Goal: Information Seeking & Learning: Learn about a topic

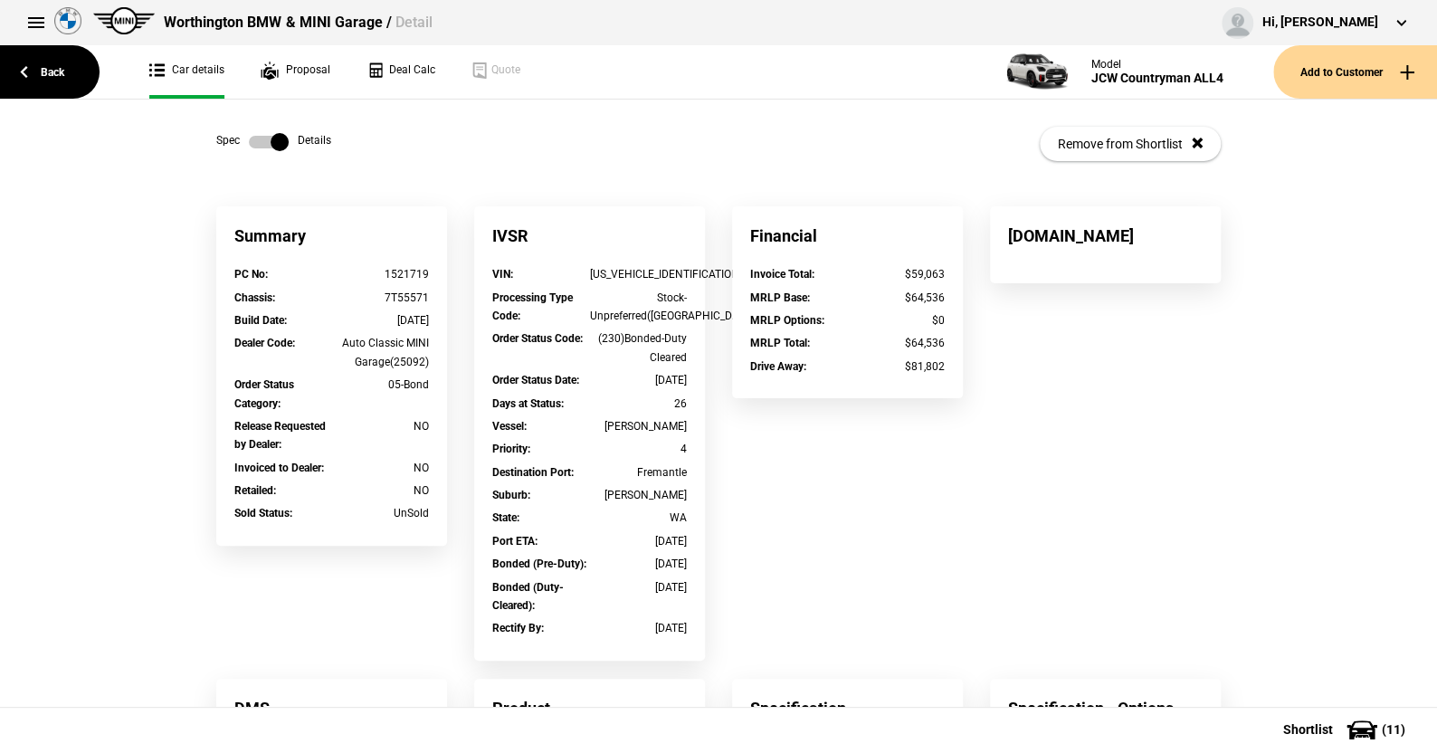
click at [241, 135] on link at bounding box center [269, 142] width 58 height 18
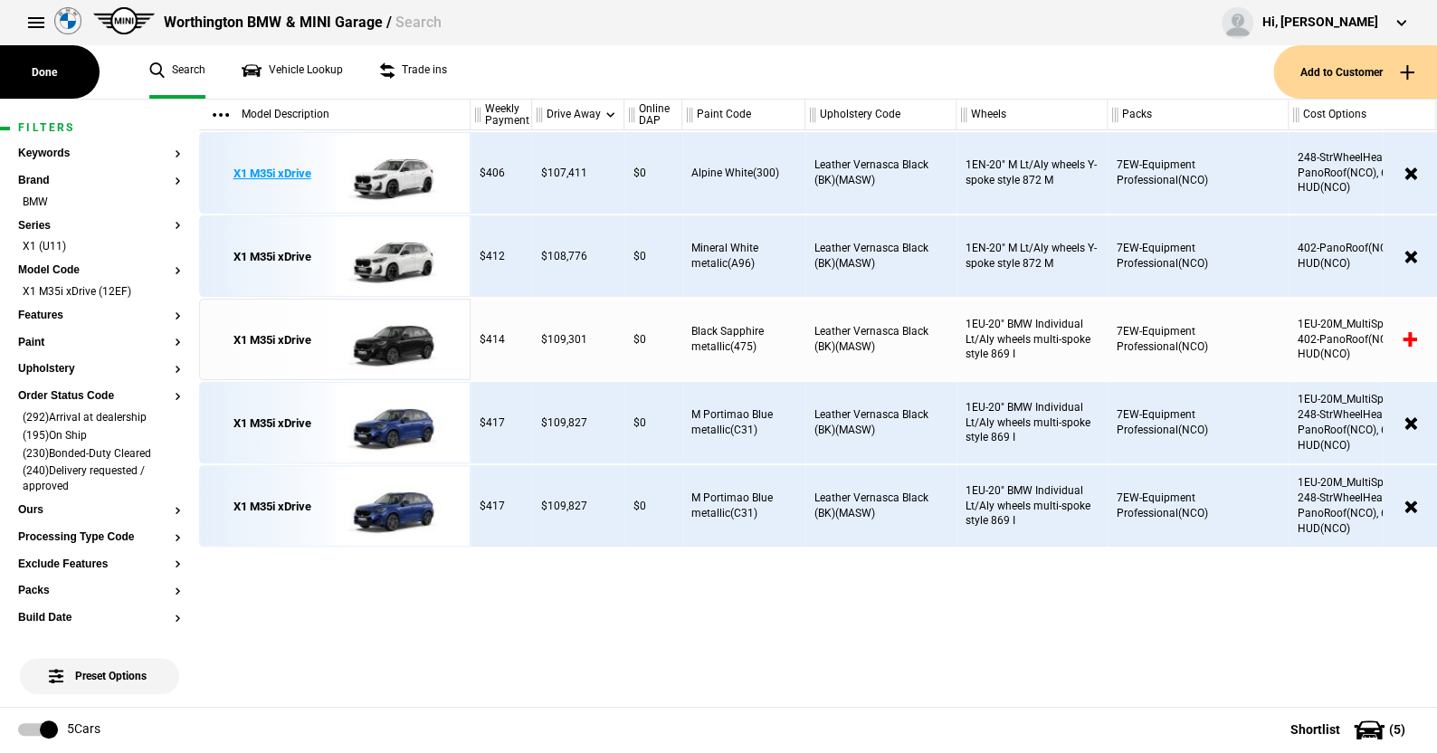
click at [387, 169] on img at bounding box center [398, 173] width 126 height 81
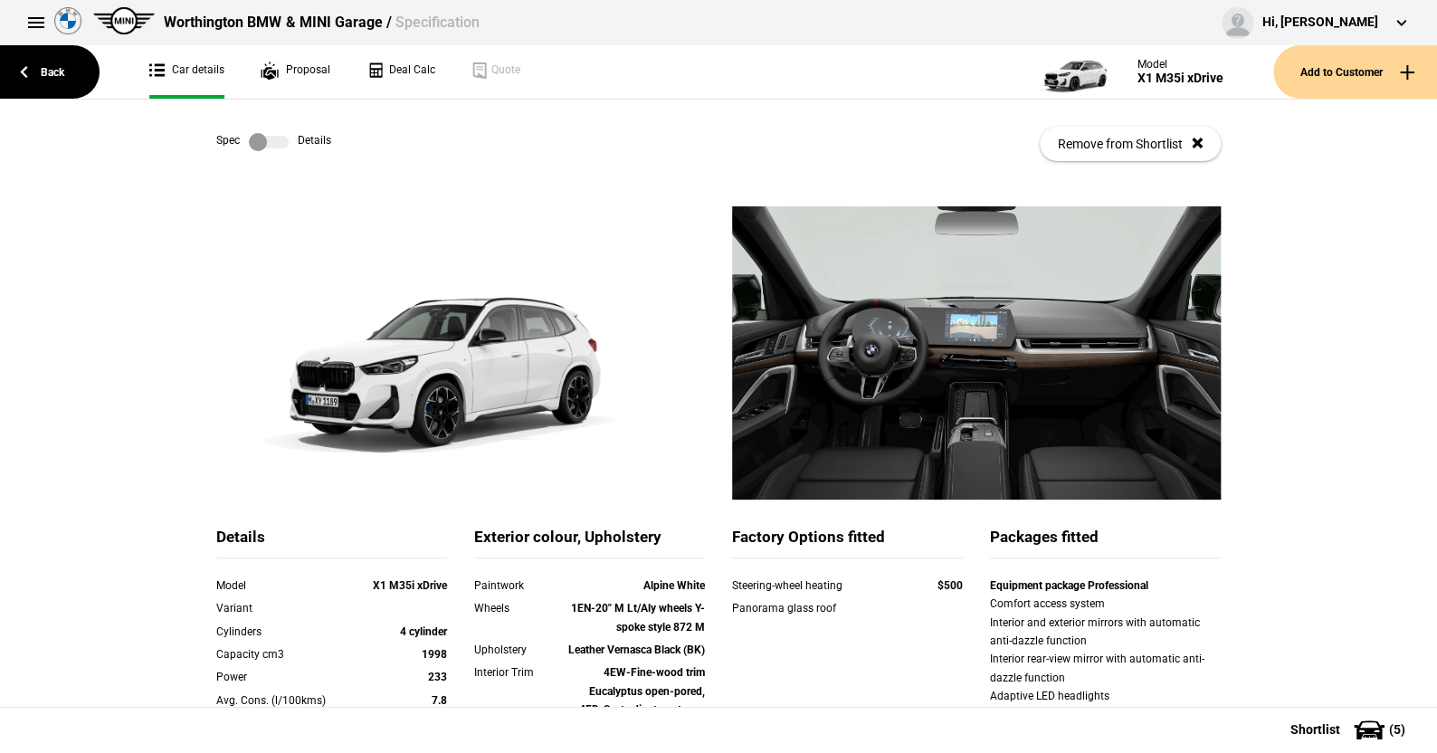
click at [284, 135] on link at bounding box center [269, 142] width 58 height 18
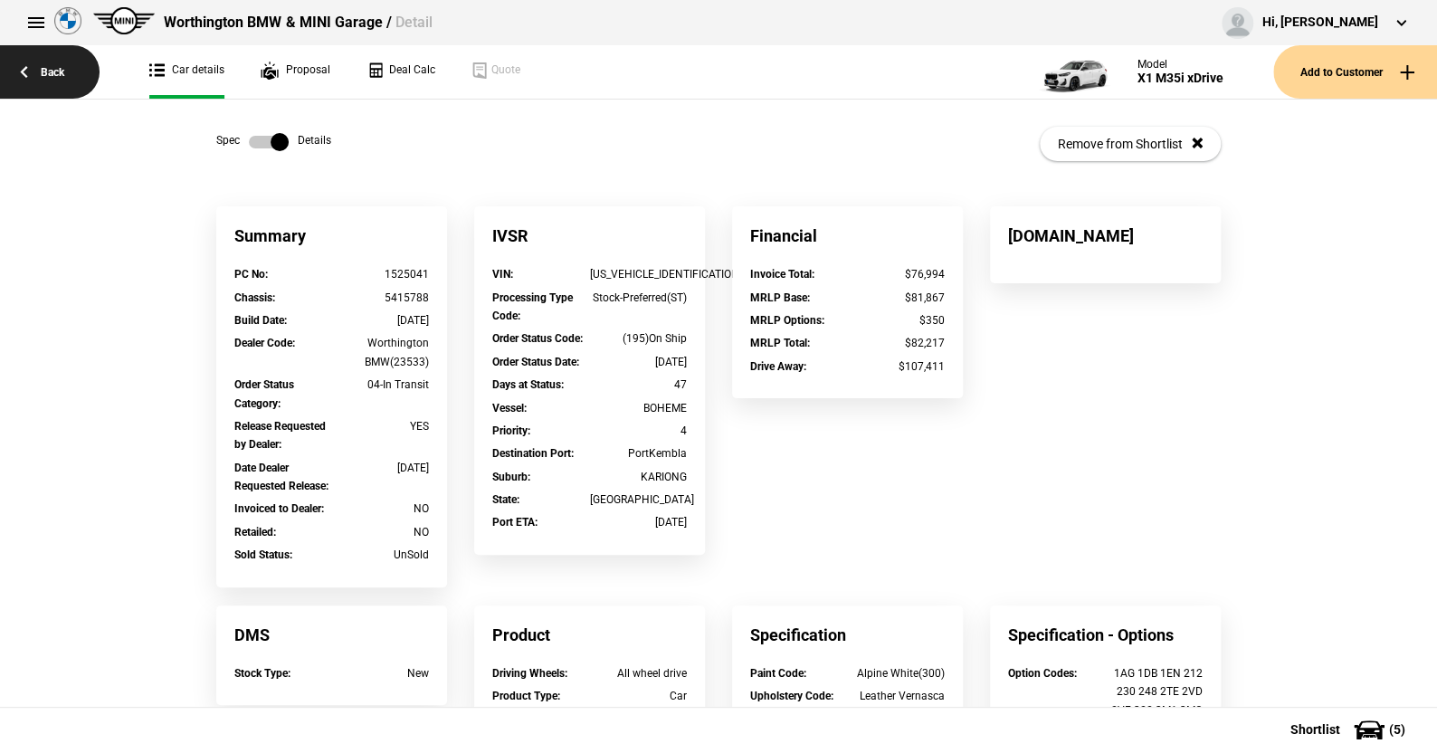
click at [55, 69] on link "Back" at bounding box center [50, 71] width 100 height 53
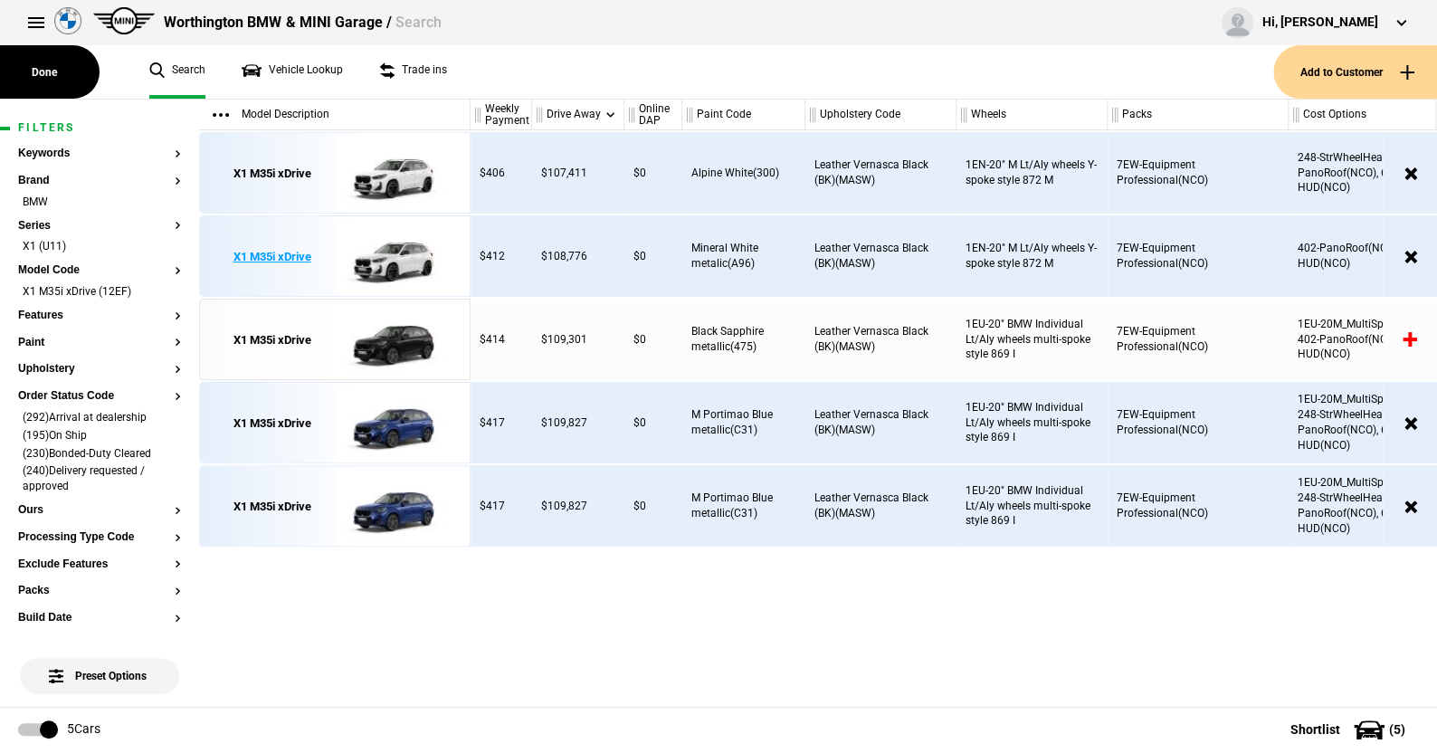
click at [396, 254] on img at bounding box center [398, 256] width 126 height 81
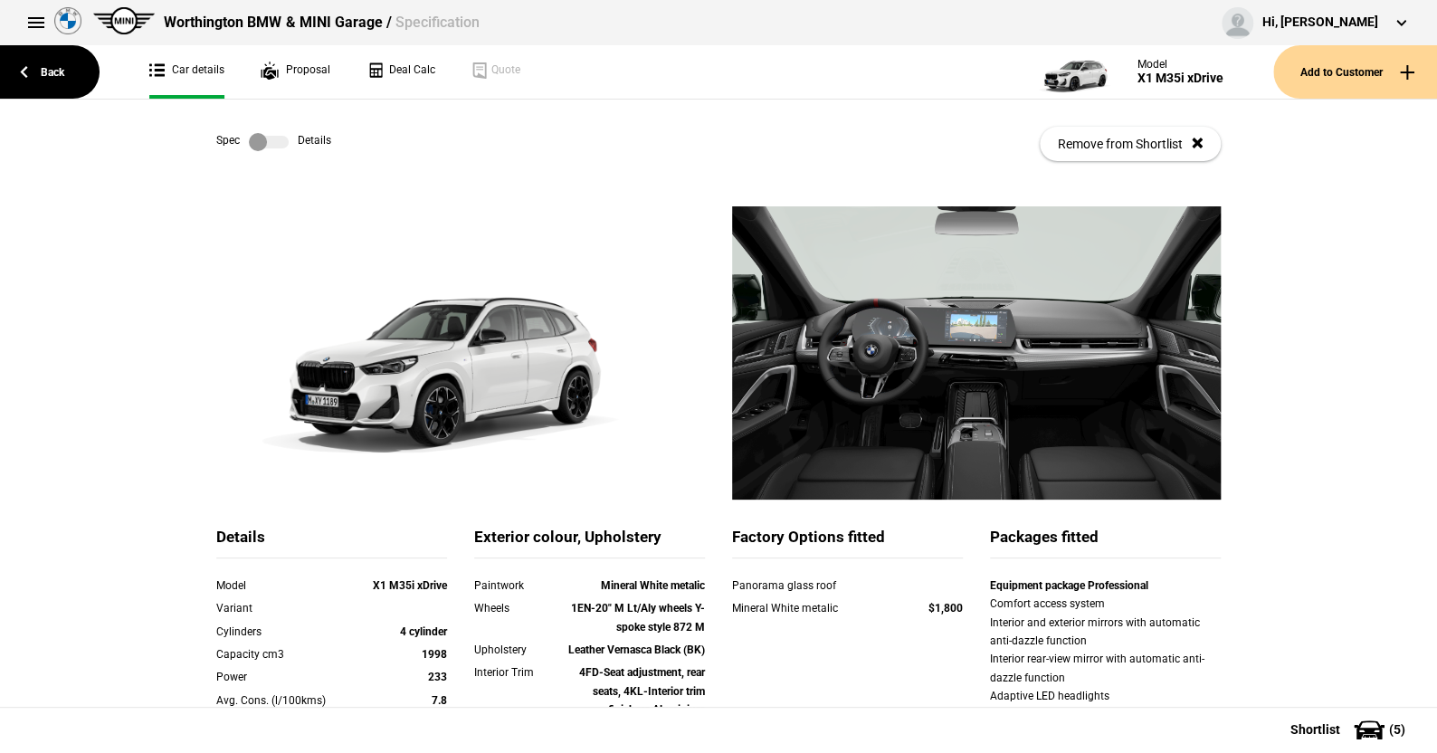
click at [277, 151] on div "Spec Details Remove from Shortlist" at bounding box center [718, 144] width 1005 height 89
click at [276, 146] on label at bounding box center [269, 142] width 40 height 18
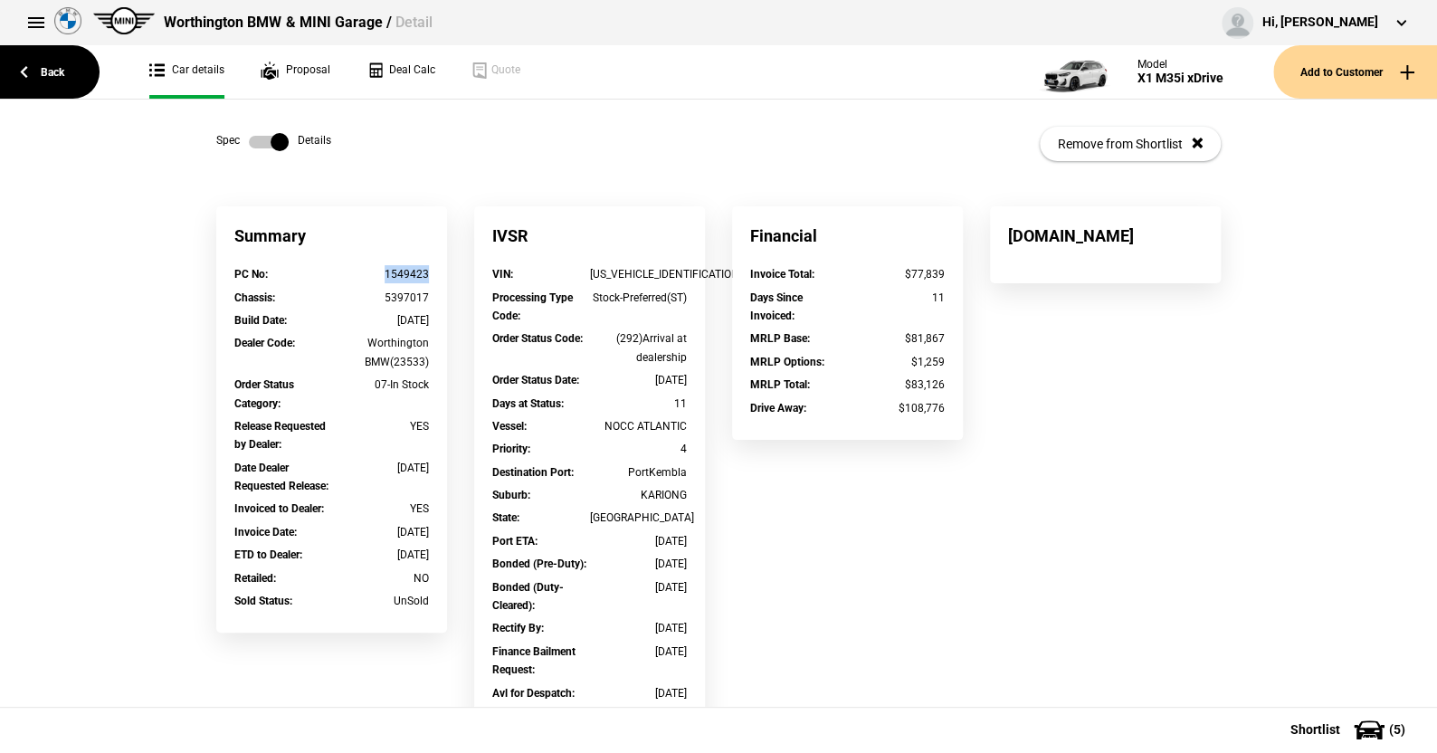
drag, startPoint x: 421, startPoint y: 272, endPoint x: 375, endPoint y: 273, distance: 46.2
click at [375, 273] on div "1549423" at bounding box center [381, 274] width 98 height 18
copy div "1549423"
click at [62, 67] on link "Back" at bounding box center [50, 71] width 100 height 53
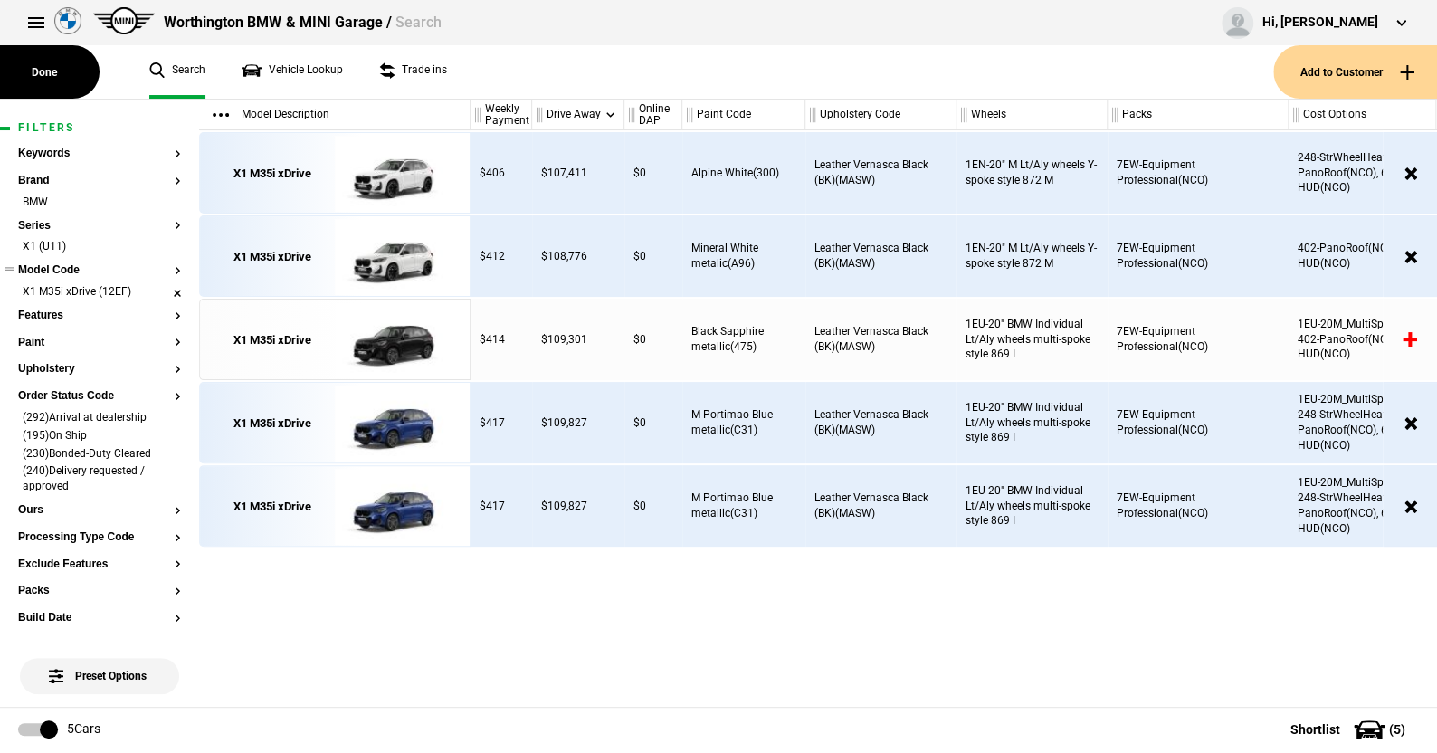
click at [164, 287] on li "X1 M35i xDrive (12EF)" at bounding box center [99, 293] width 163 height 18
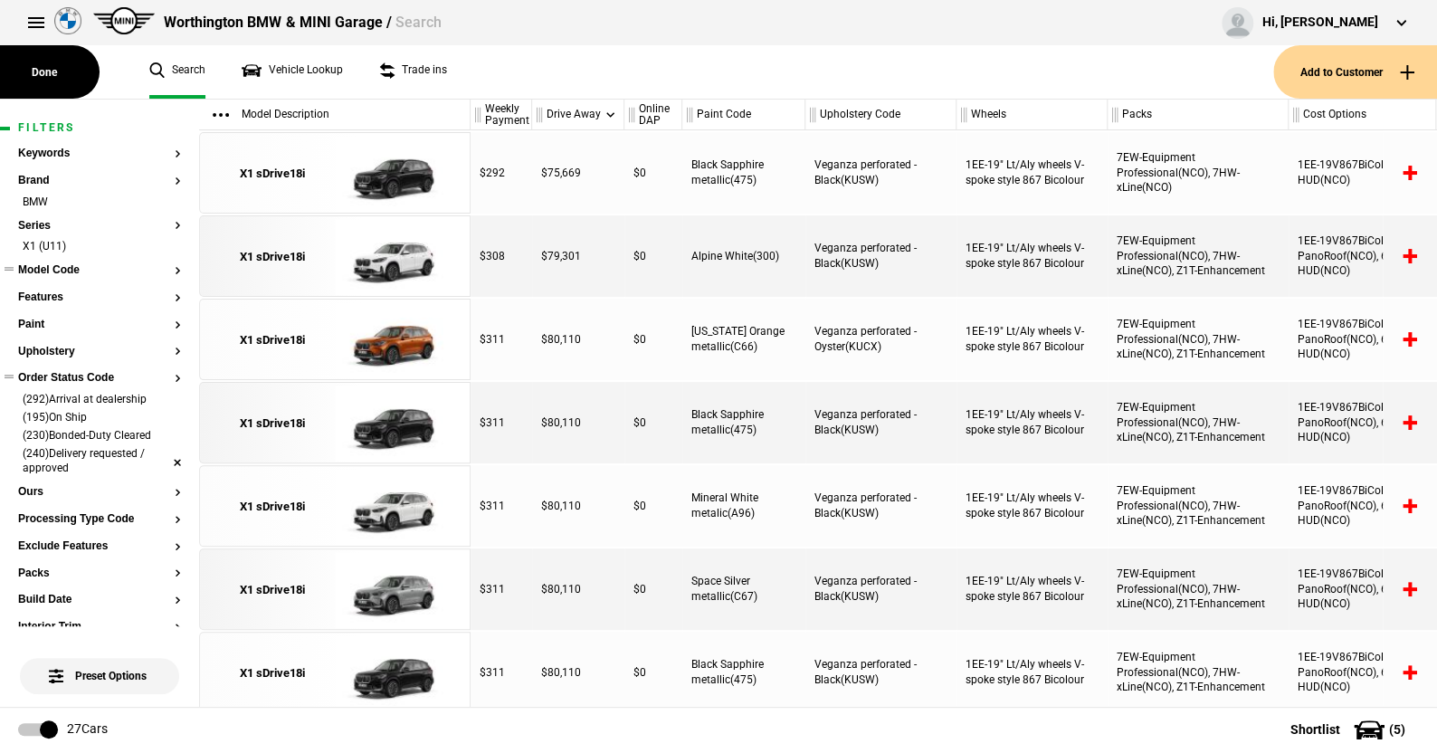
click at [161, 455] on li "(240)Delivery requested / approved" at bounding box center [99, 462] width 163 height 33
click at [162, 432] on li "(230)Bonded-Duty Cleared" at bounding box center [99, 437] width 163 height 18
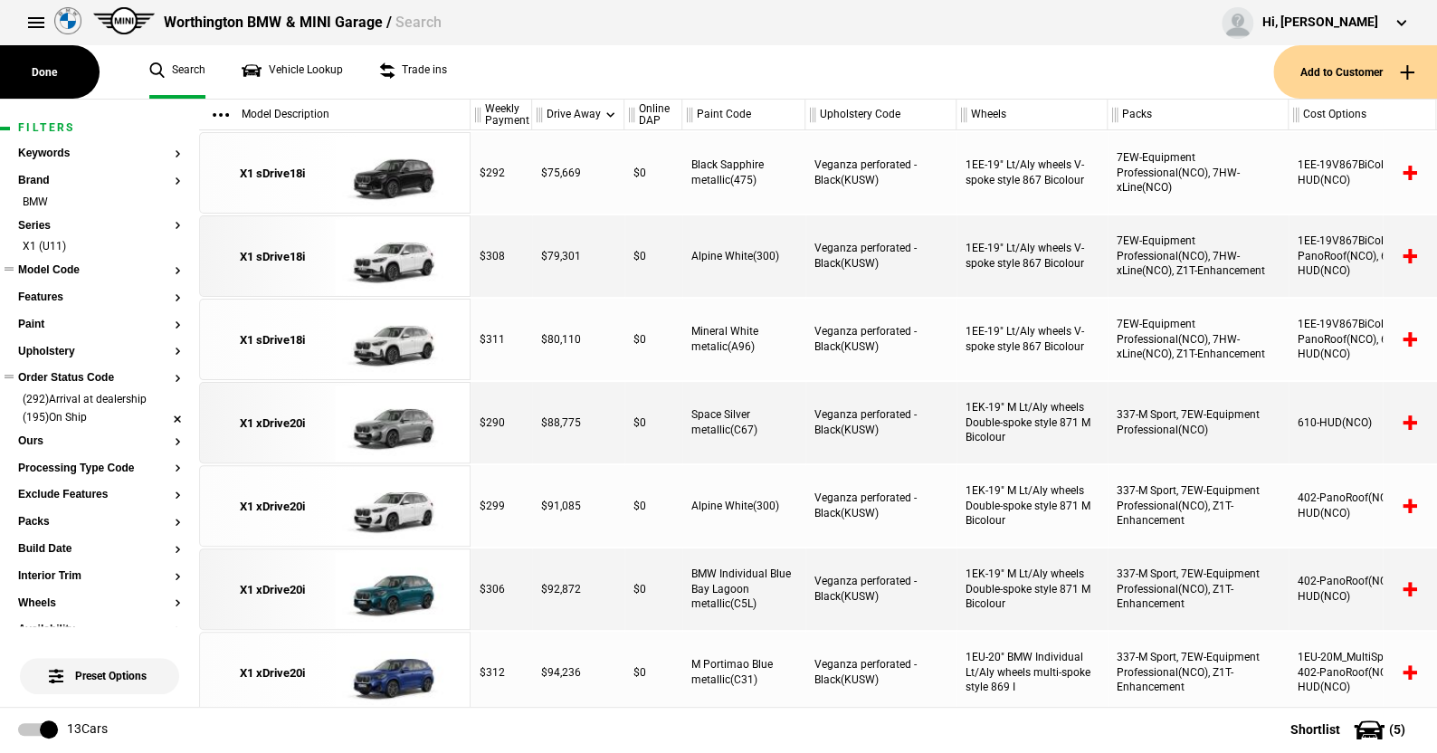
click at [160, 402] on li "(292)Arrival at dealership" at bounding box center [99, 401] width 163 height 18
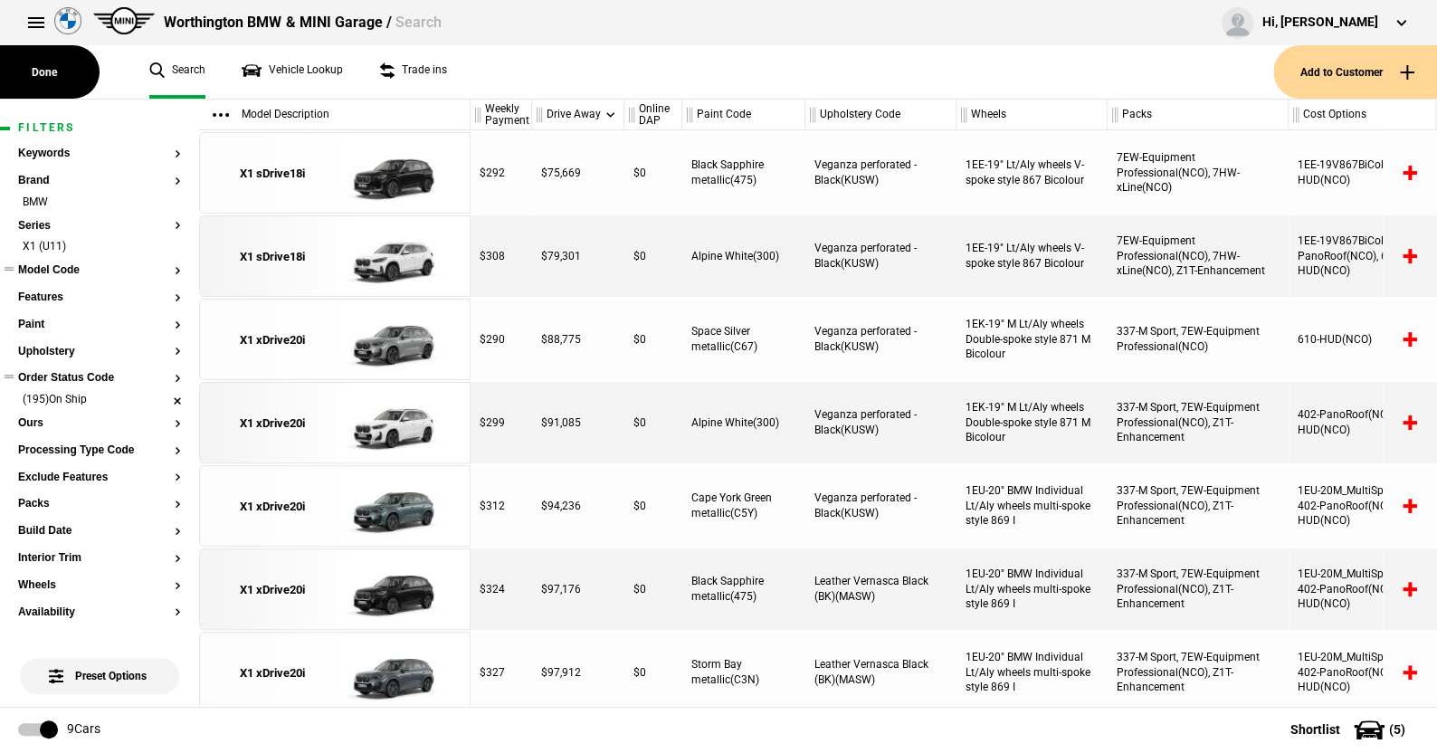
click at [161, 397] on li "(195)On Ship" at bounding box center [99, 401] width 163 height 18
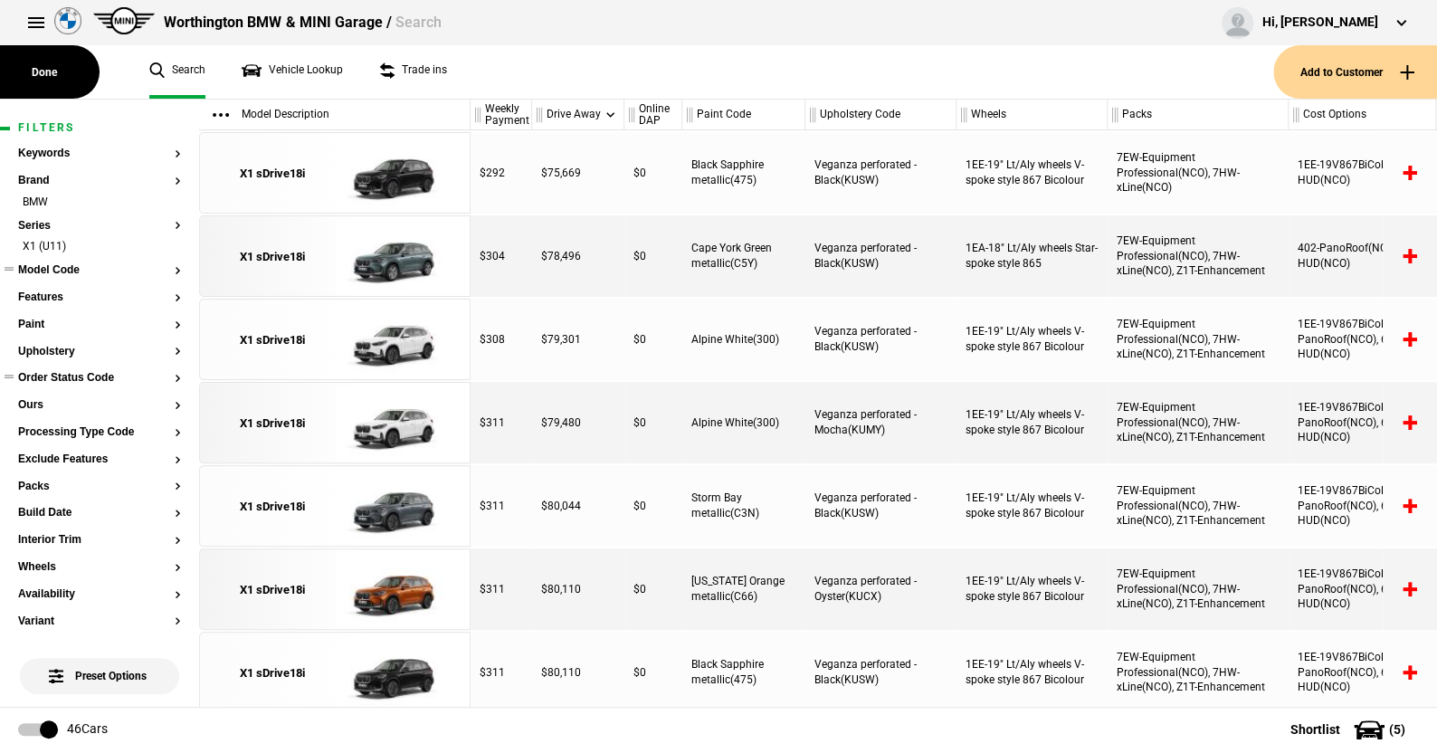
click at [54, 270] on button "Model Code" at bounding box center [99, 270] width 163 height 13
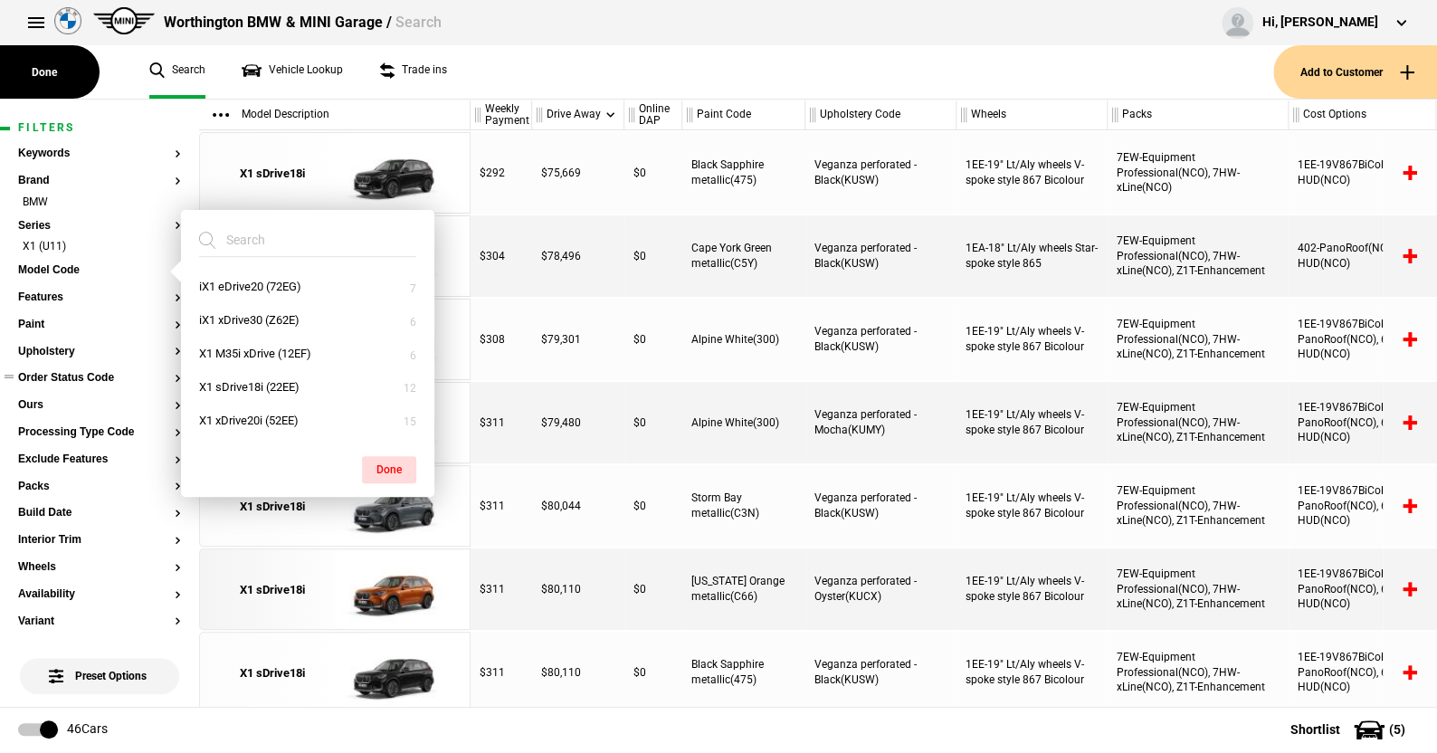
click at [467, 85] on ul "Search Vehicle Lookup Trade ins" at bounding box center [702, 71] width 1142 height 53
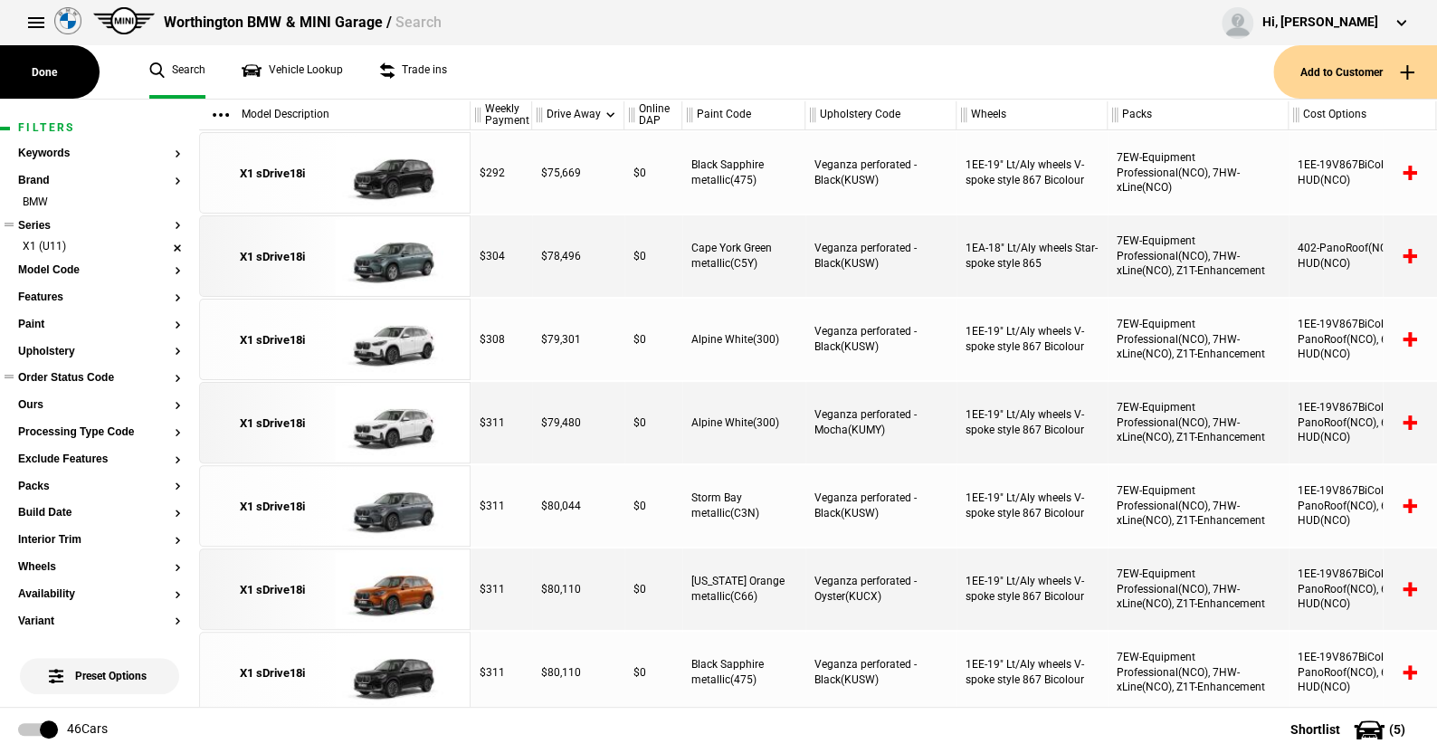
click at [162, 247] on li "X1 (U11)" at bounding box center [99, 248] width 163 height 18
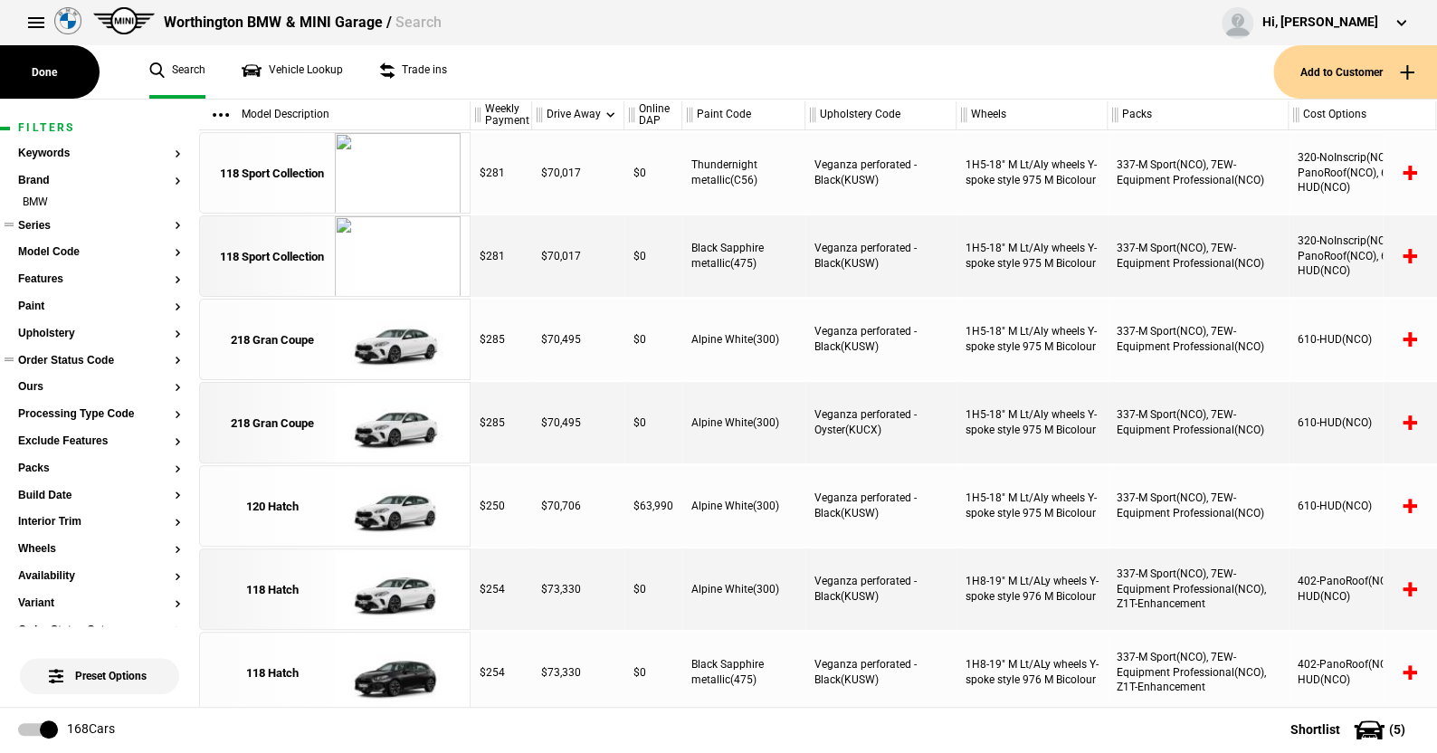
click at [43, 224] on button "Series" at bounding box center [99, 226] width 163 height 13
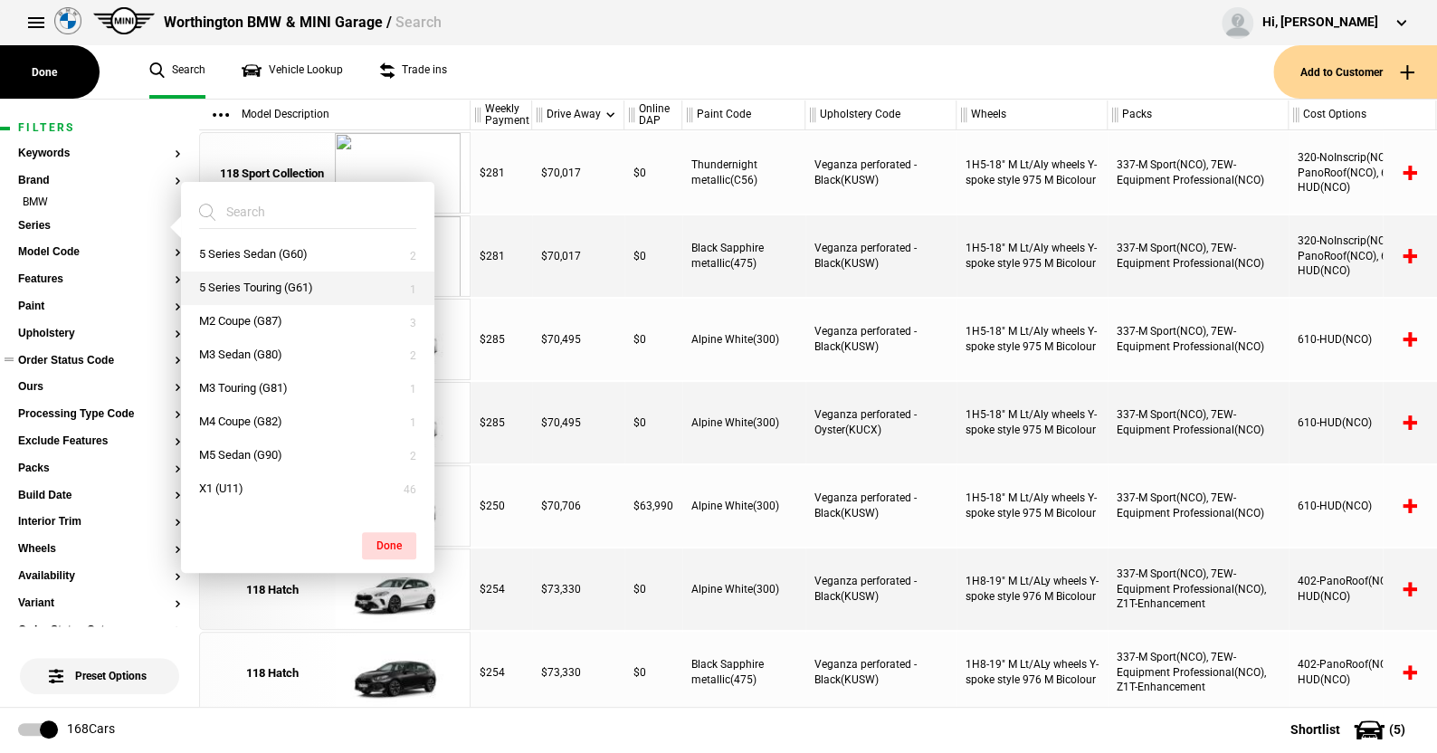
scroll to position [362, 0]
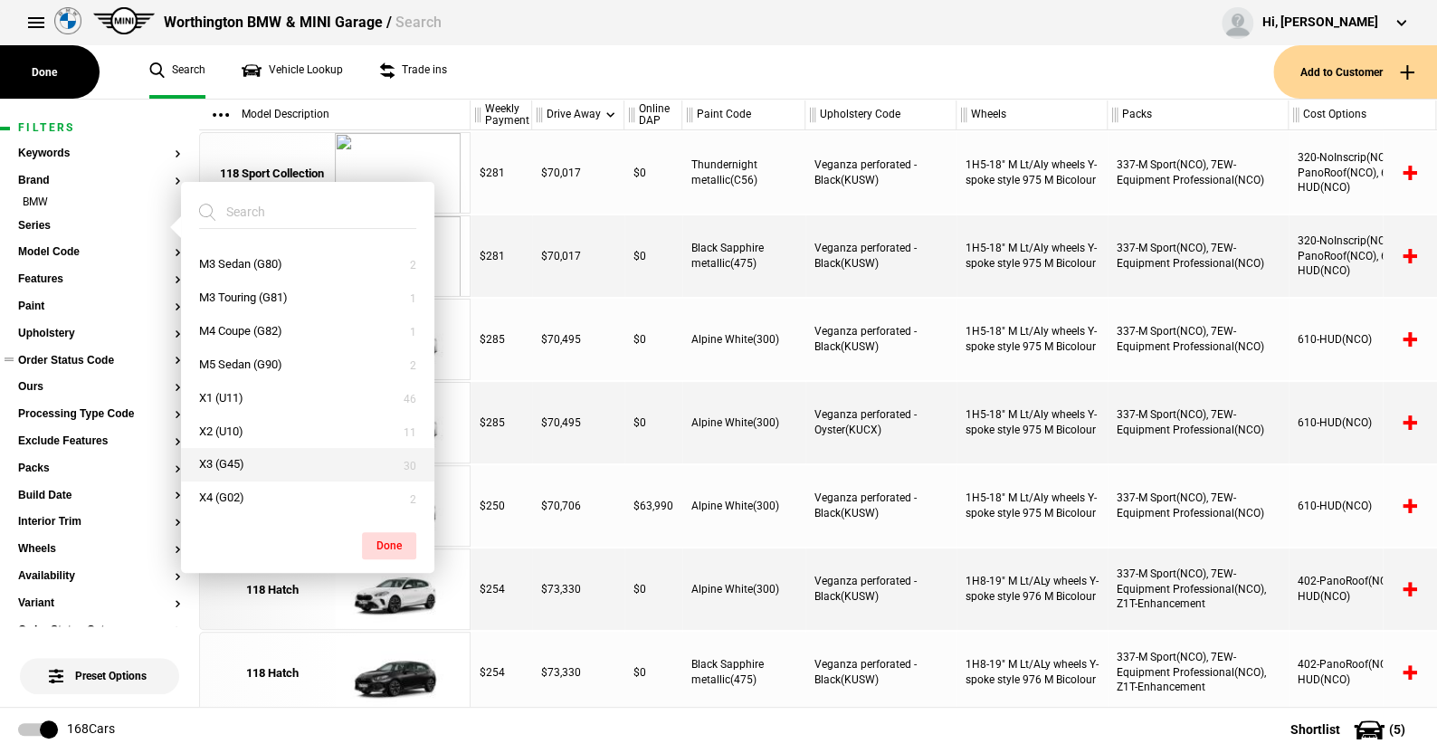
click at [236, 458] on button "X3 (G45)" at bounding box center [307, 464] width 253 height 33
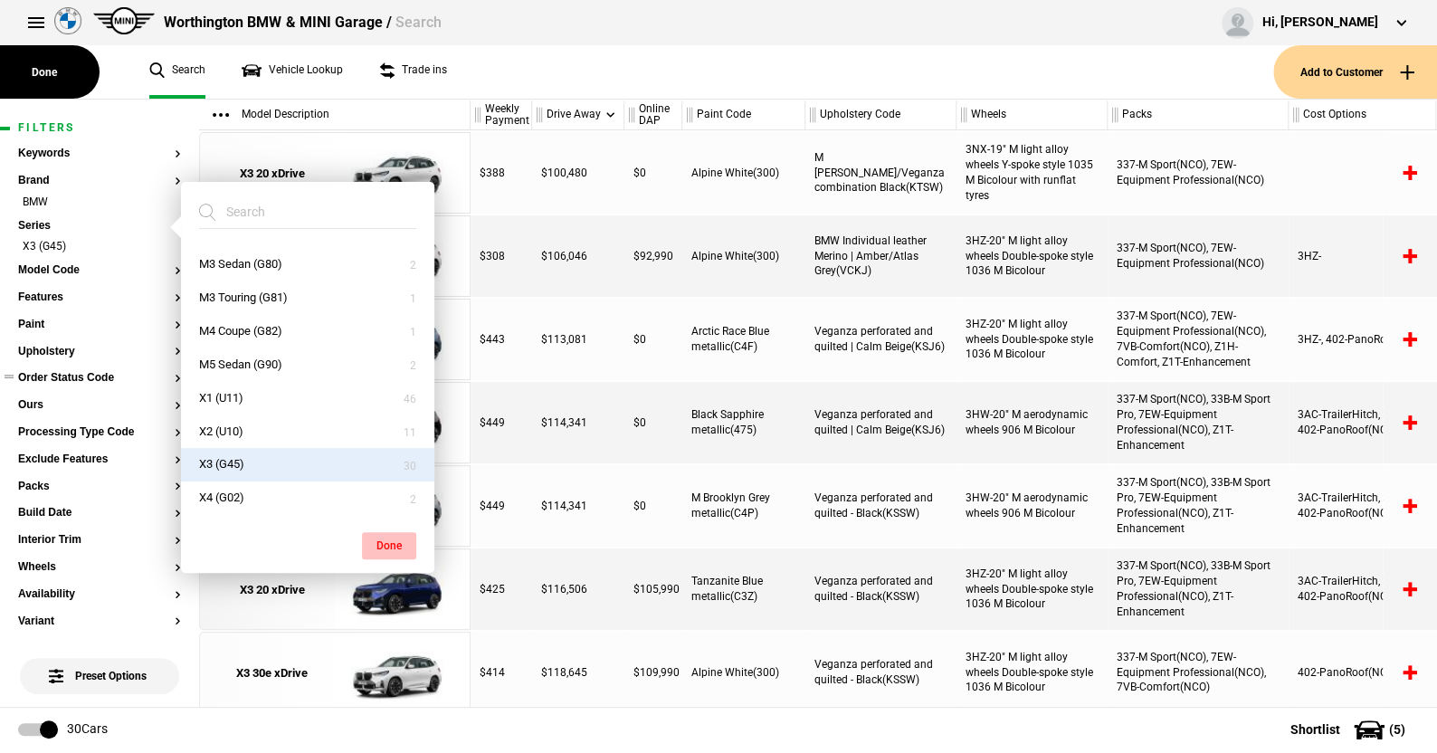
click at [391, 541] on button "Done" at bounding box center [389, 545] width 54 height 27
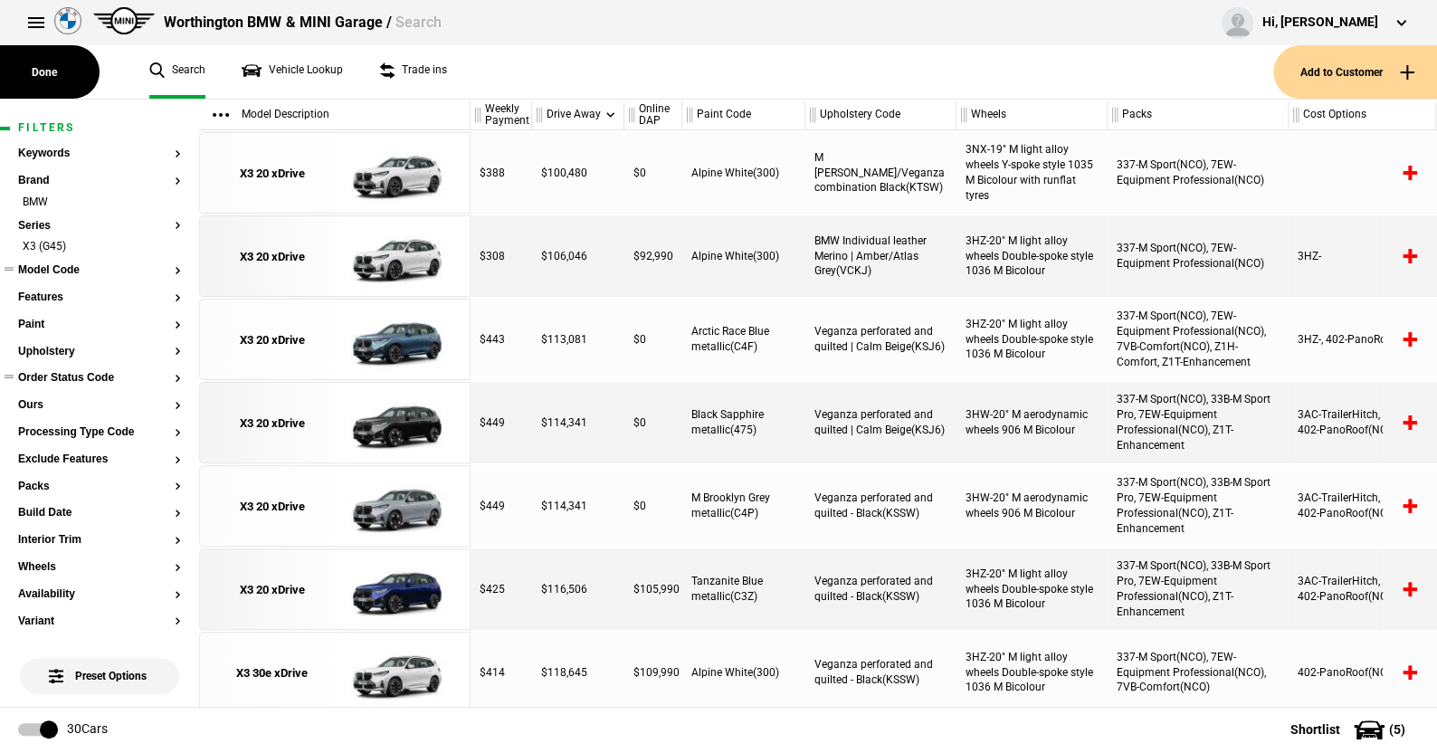
click at [64, 265] on button "Model Code" at bounding box center [99, 270] width 163 height 13
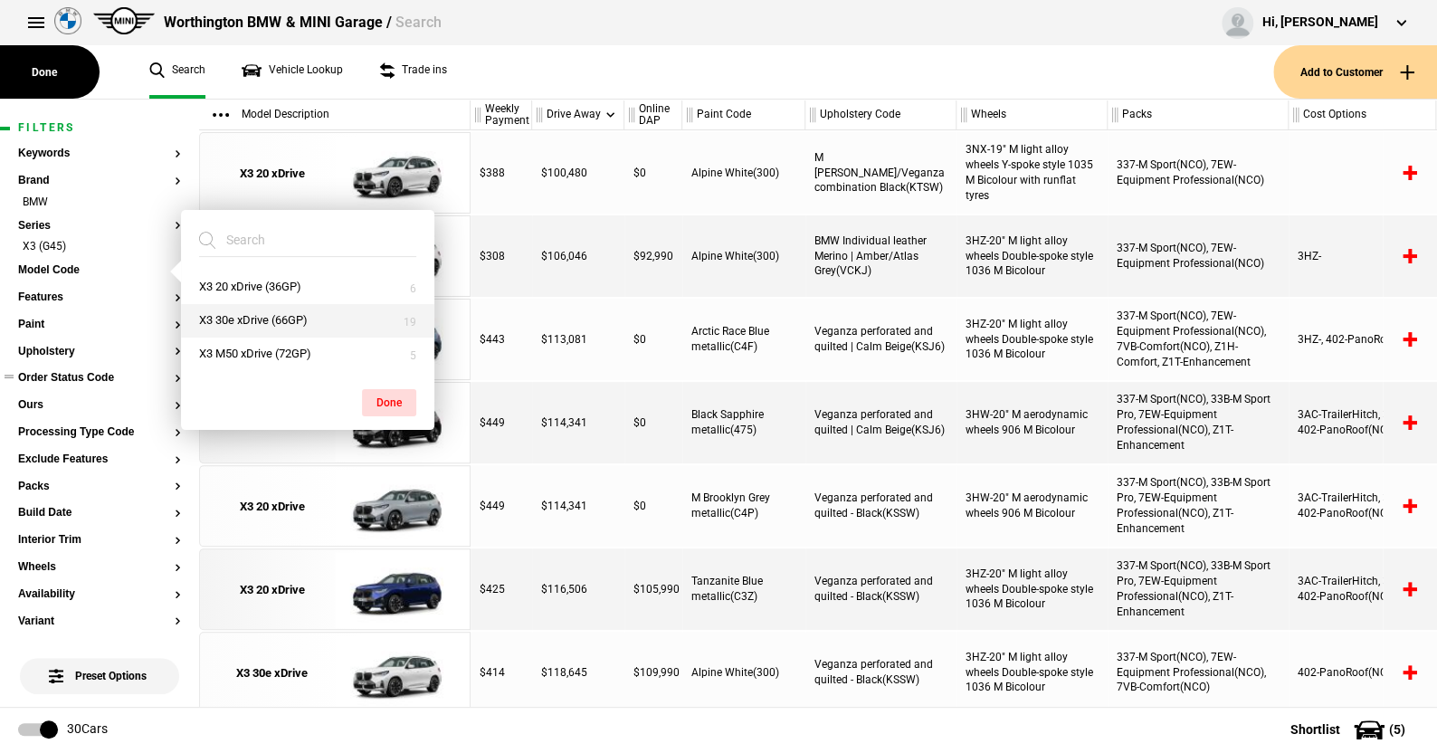
click at [245, 317] on button "X3 30e xDrive (66GP)" at bounding box center [307, 320] width 253 height 33
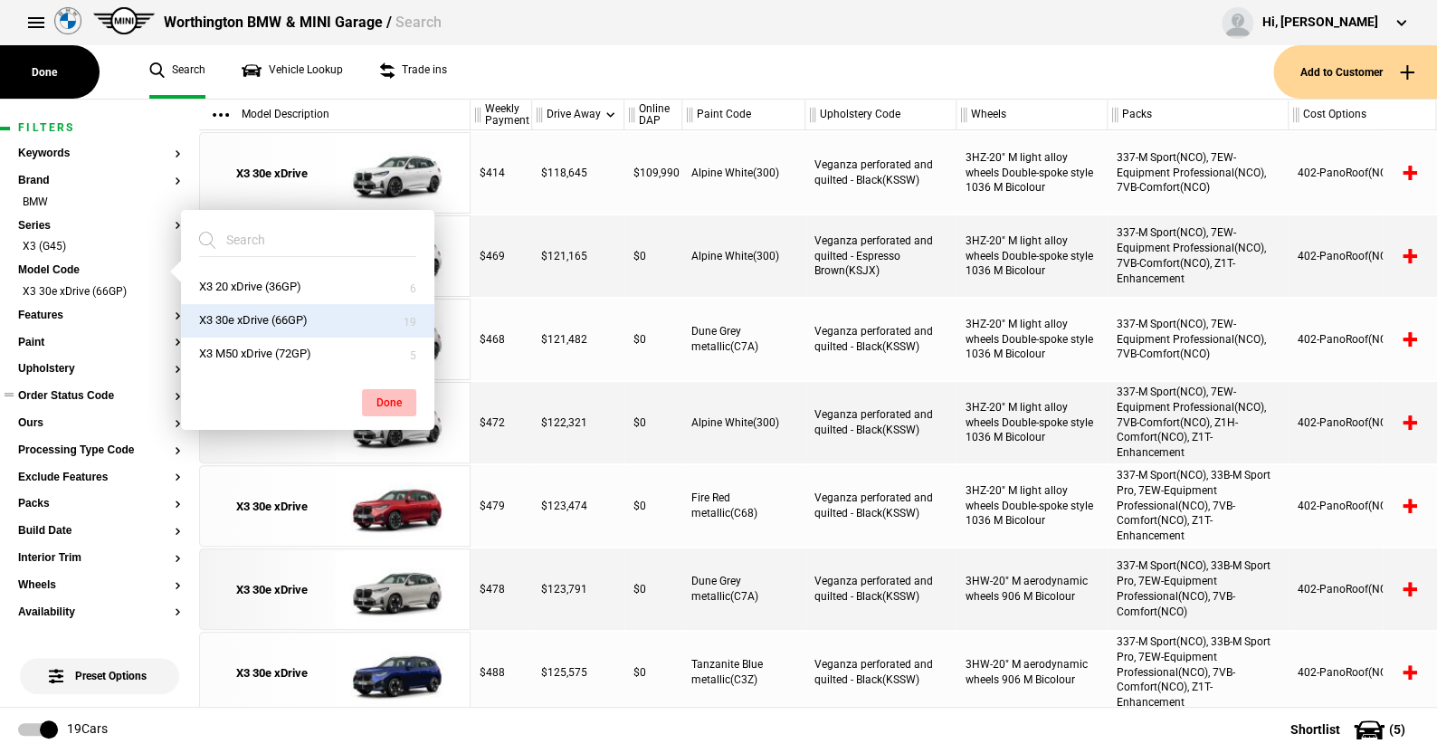
click at [387, 390] on button "Done" at bounding box center [389, 402] width 54 height 27
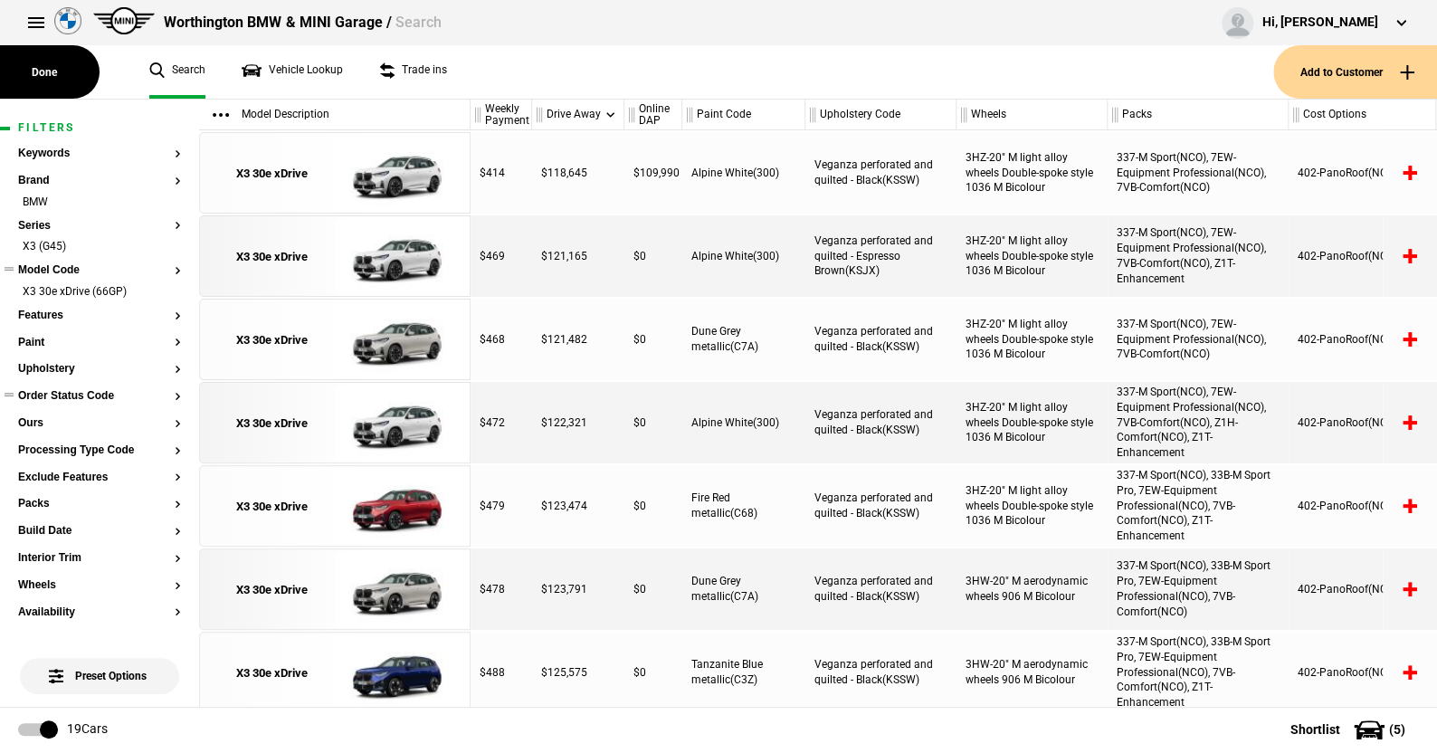
click at [47, 304] on ul "X3 30e xDrive (66GP)" at bounding box center [99, 296] width 163 height 25
click at [47, 312] on button "Features" at bounding box center [99, 316] width 163 height 13
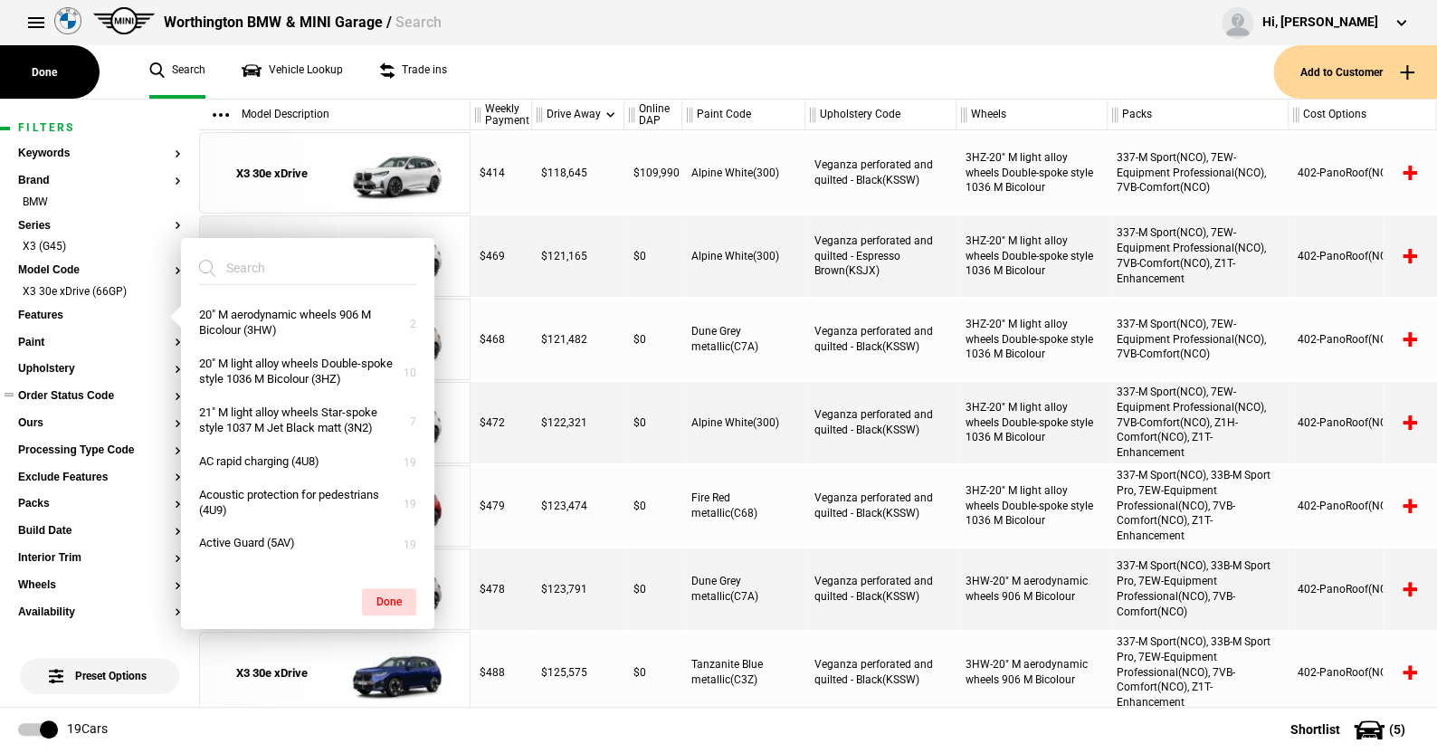
click at [523, 76] on ul "Search Vehicle Lookup Trade ins" at bounding box center [702, 71] width 1142 height 53
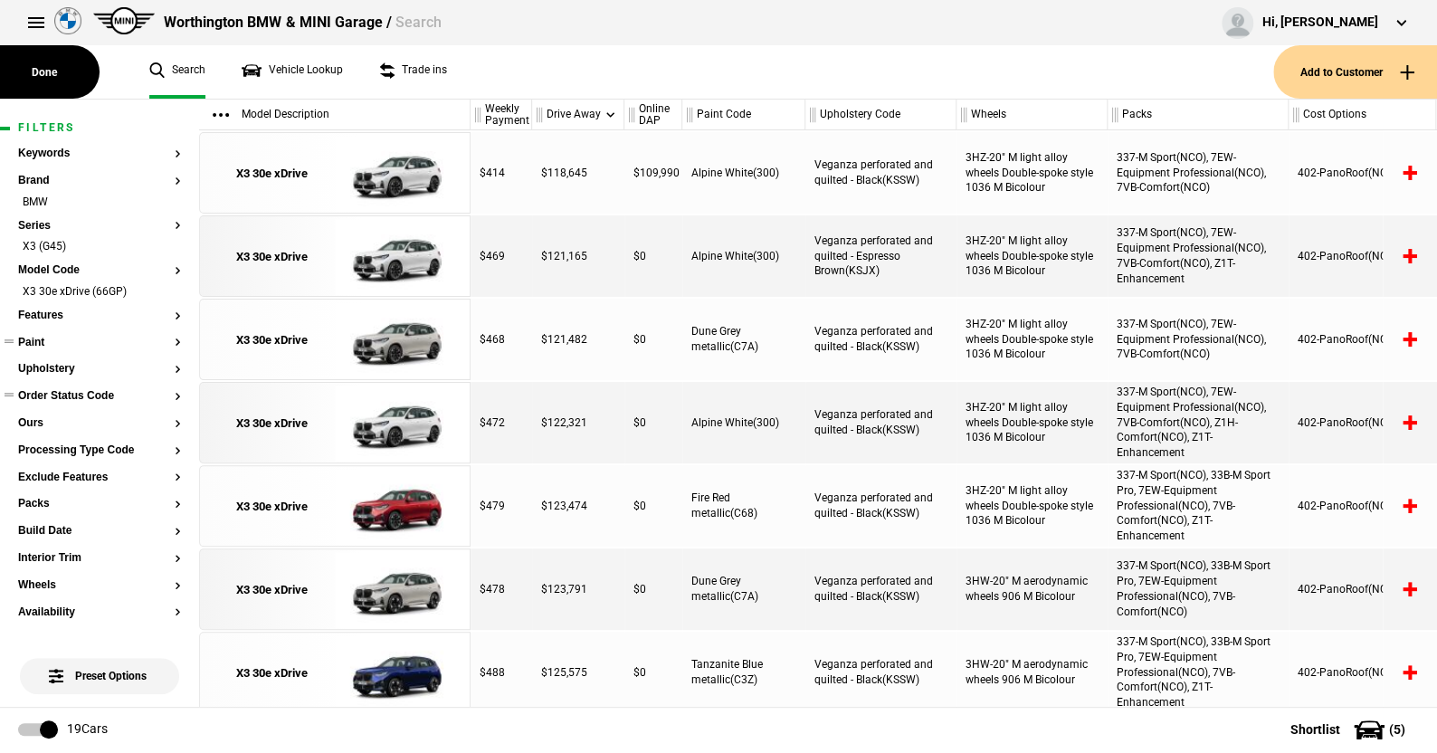
click at [38, 339] on button "Paint" at bounding box center [99, 343] width 163 height 13
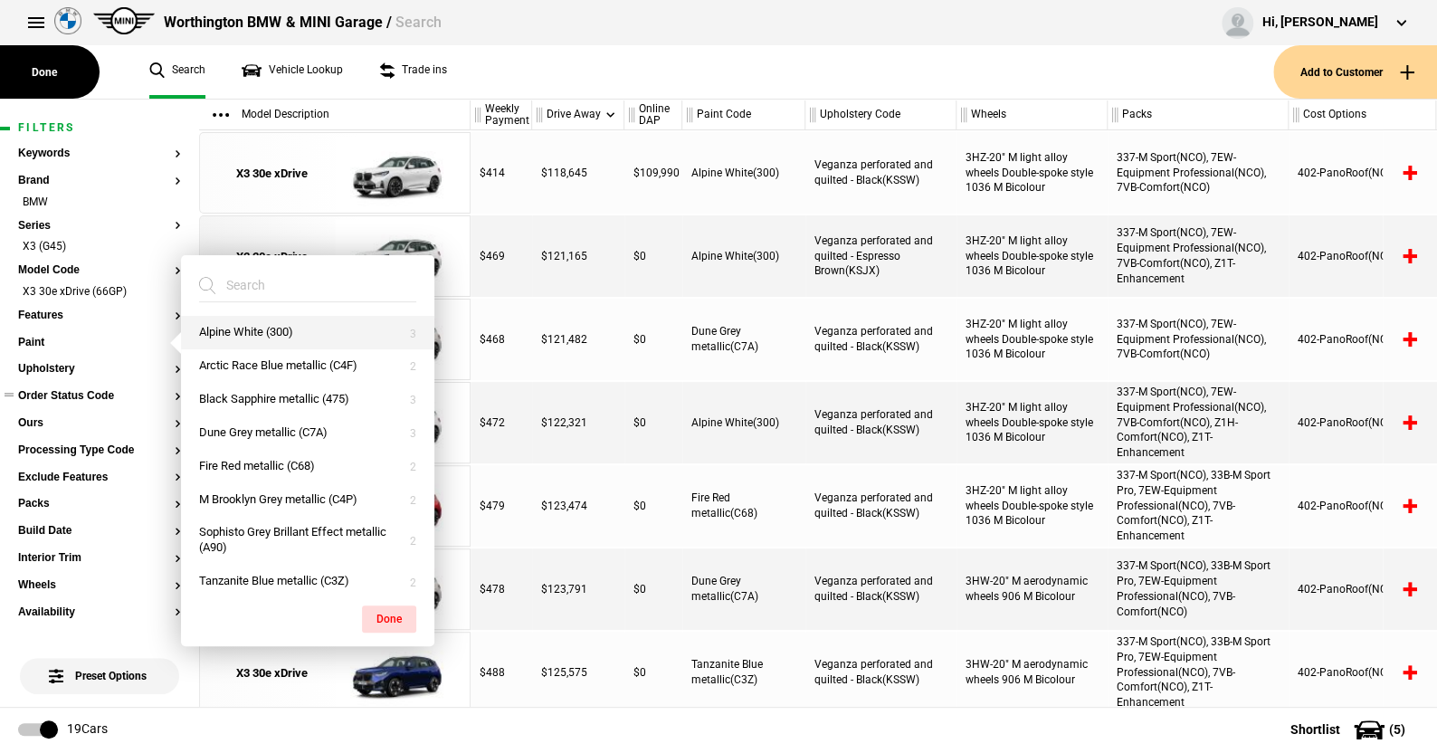
click at [242, 331] on button "Alpine White (300)" at bounding box center [307, 332] width 253 height 33
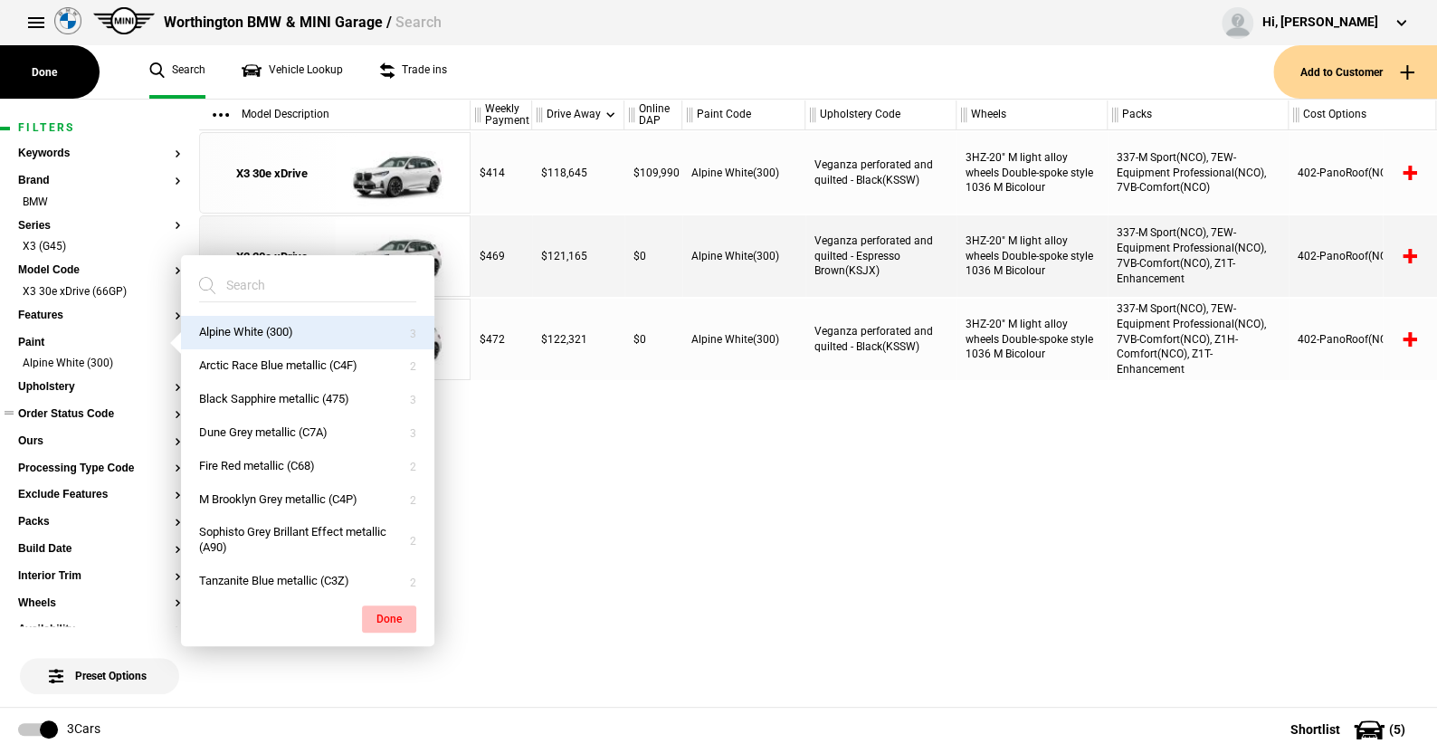
click at [390, 613] on button "Done" at bounding box center [389, 619] width 54 height 27
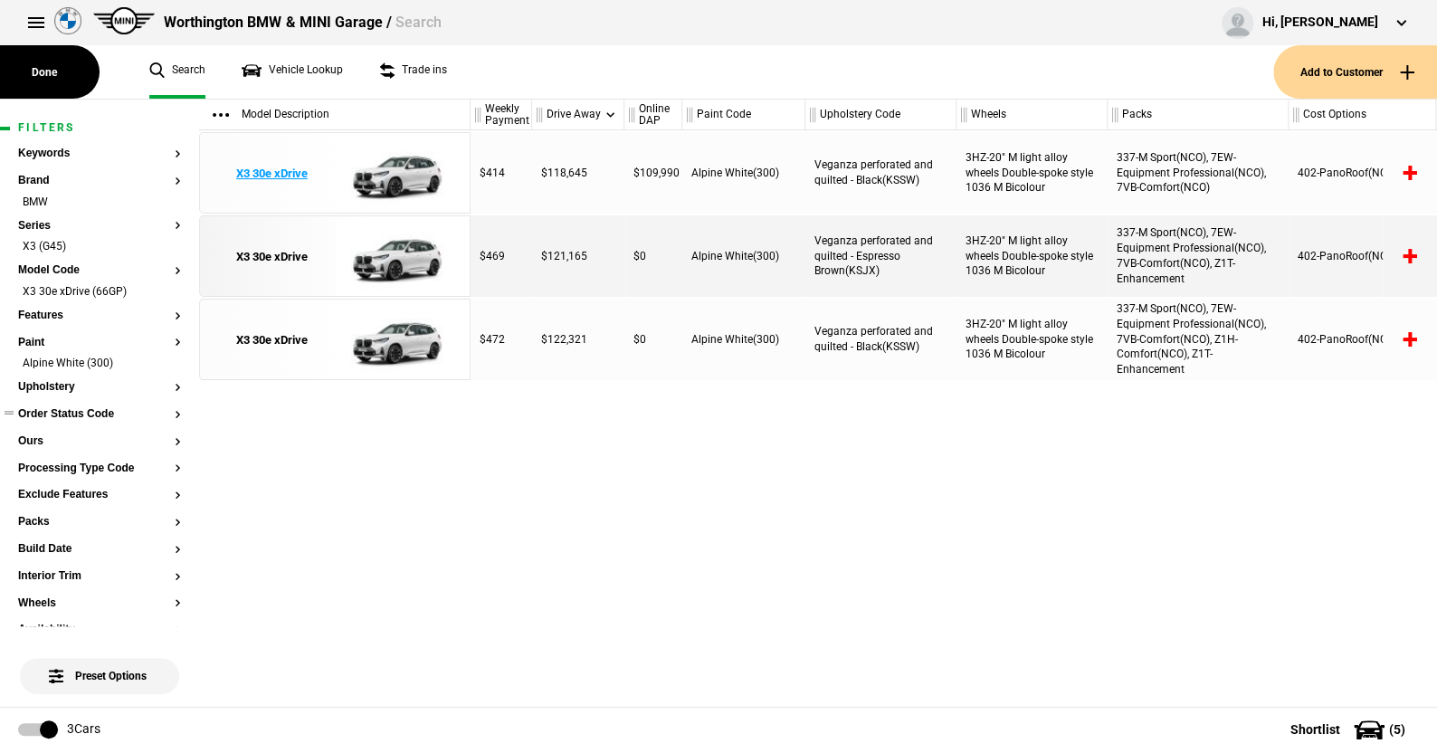
click at [403, 174] on img at bounding box center [398, 173] width 126 height 81
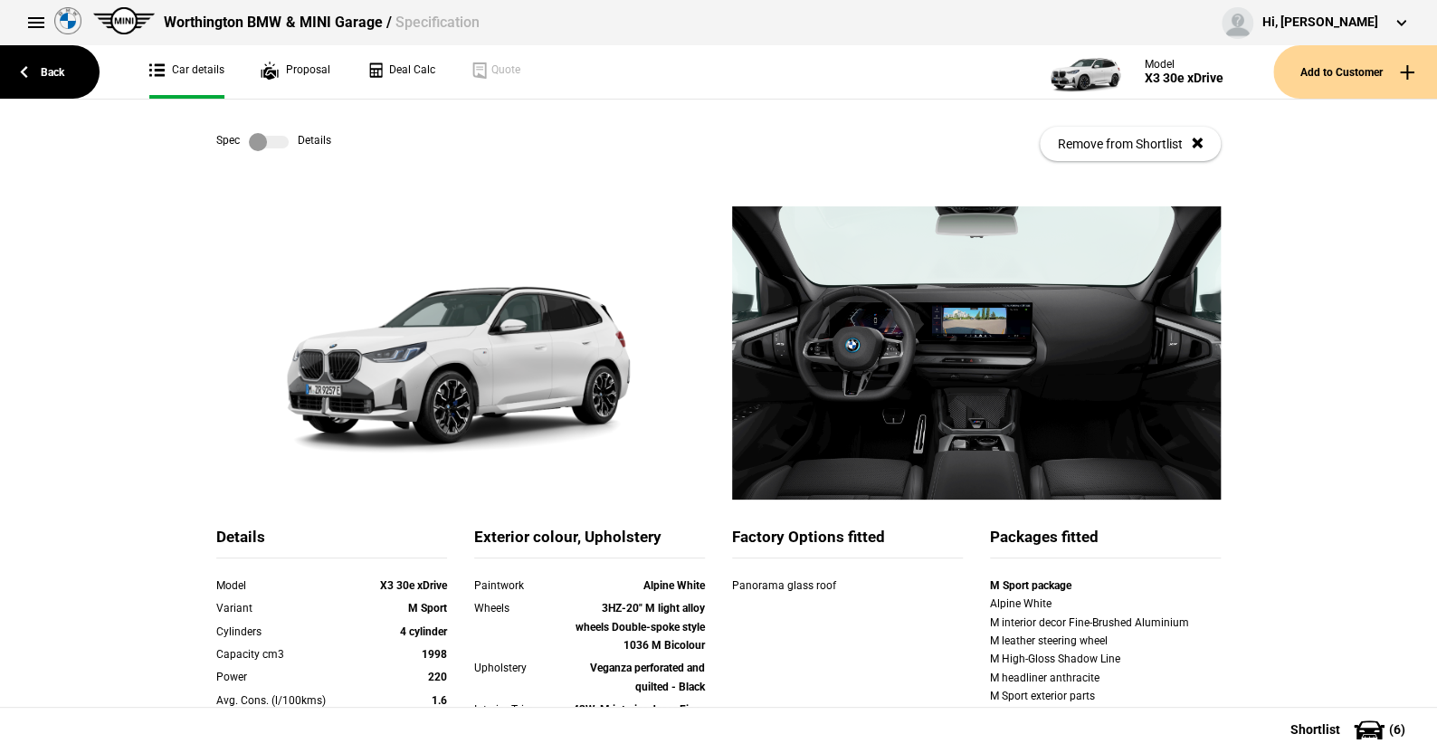
click at [272, 137] on label at bounding box center [269, 142] width 40 height 18
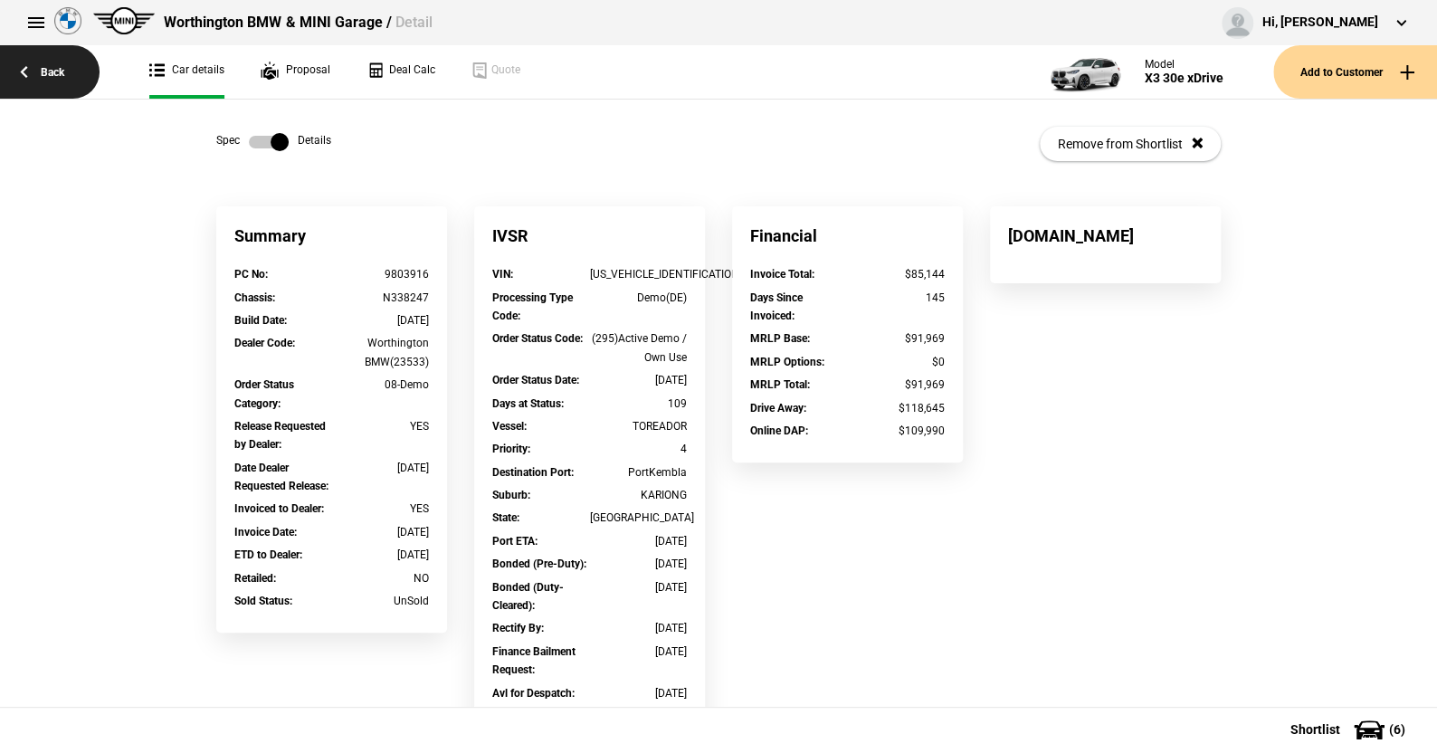
click at [59, 67] on link "Back" at bounding box center [50, 71] width 100 height 53
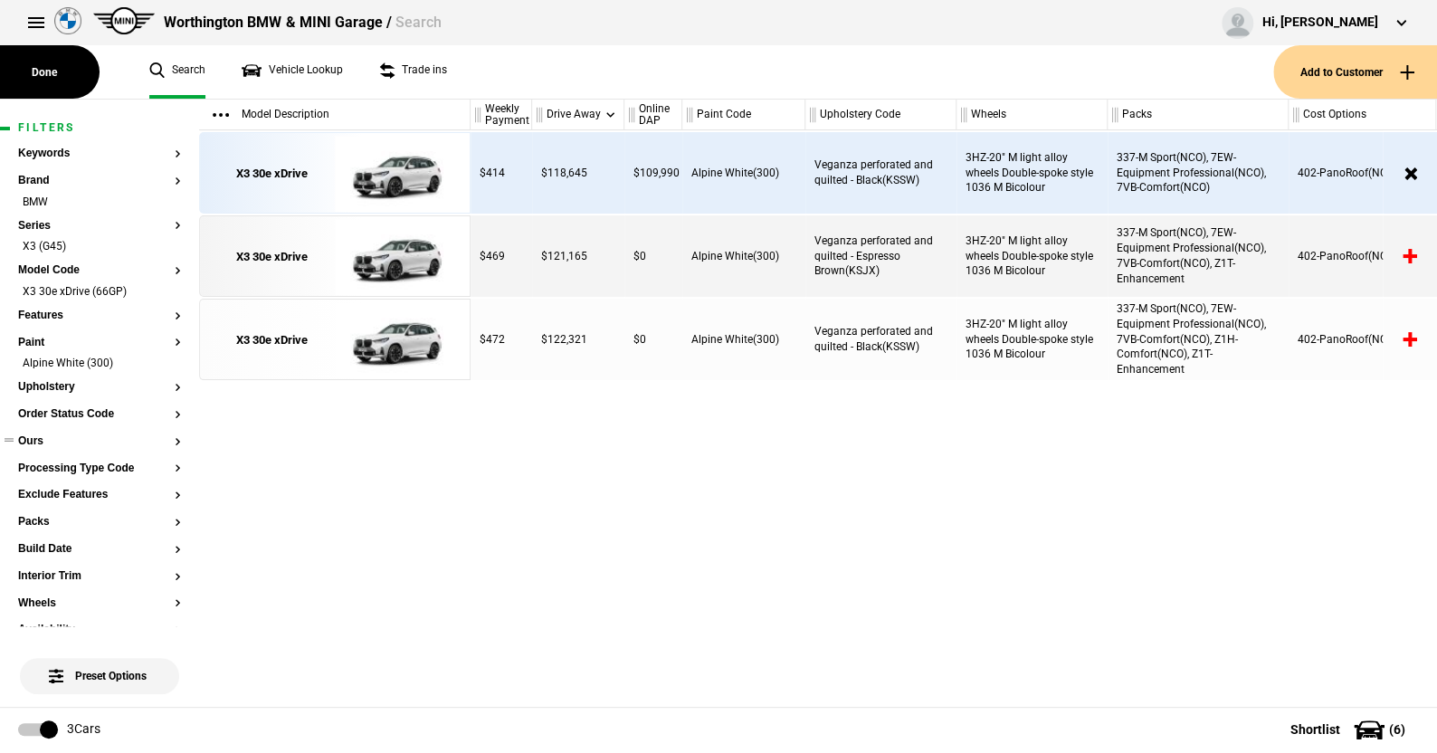
scroll to position [91, 0]
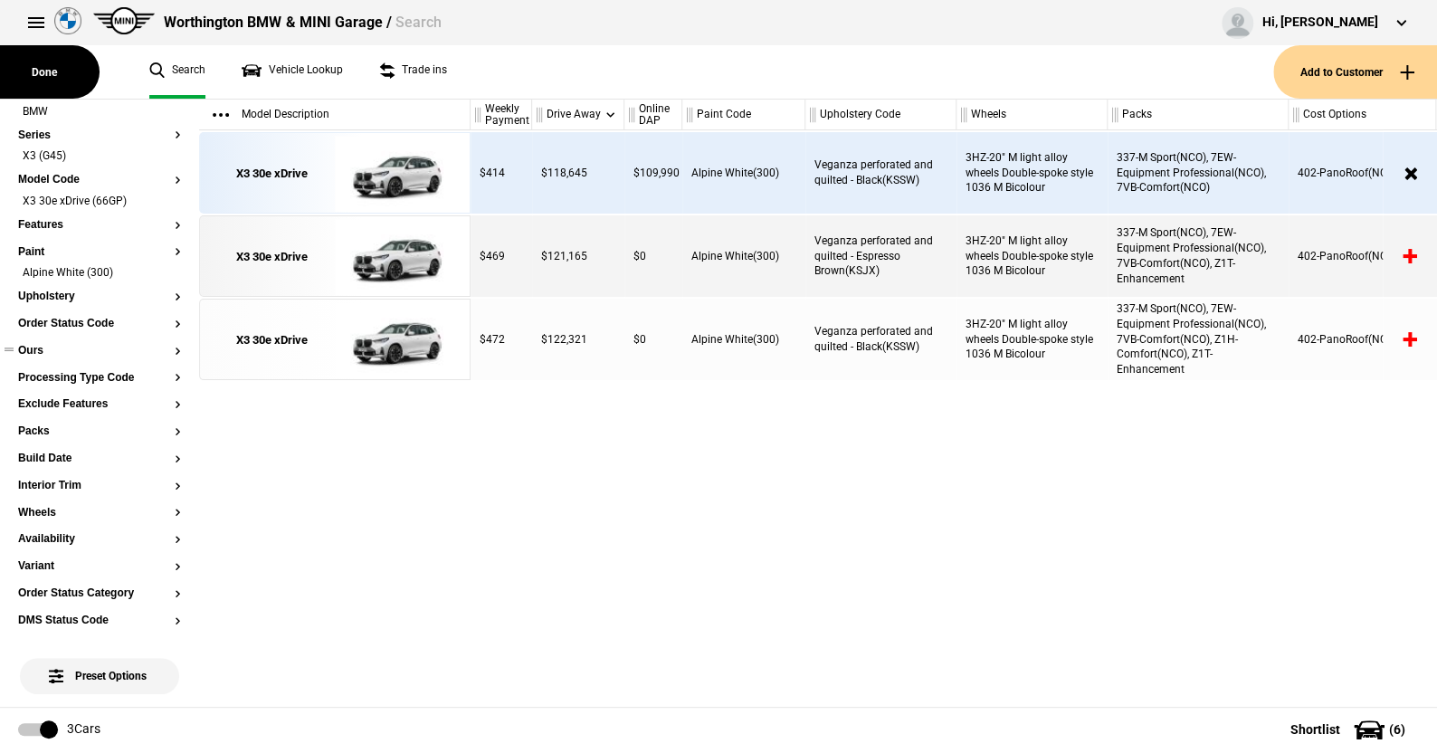
click at [160, 352] on button "Ours" at bounding box center [99, 351] width 163 height 13
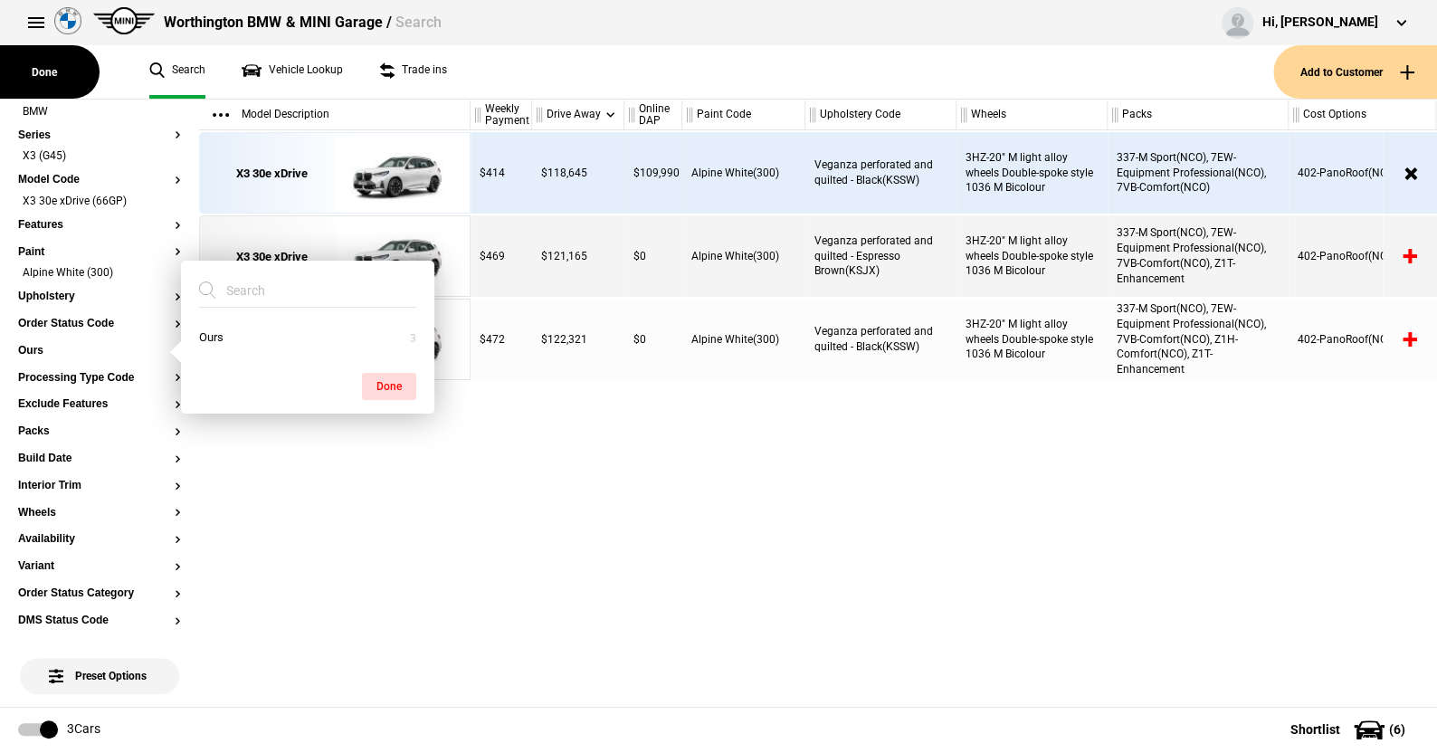
click at [578, 78] on ul "Search Vehicle Lookup Trade ins" at bounding box center [702, 71] width 1142 height 53
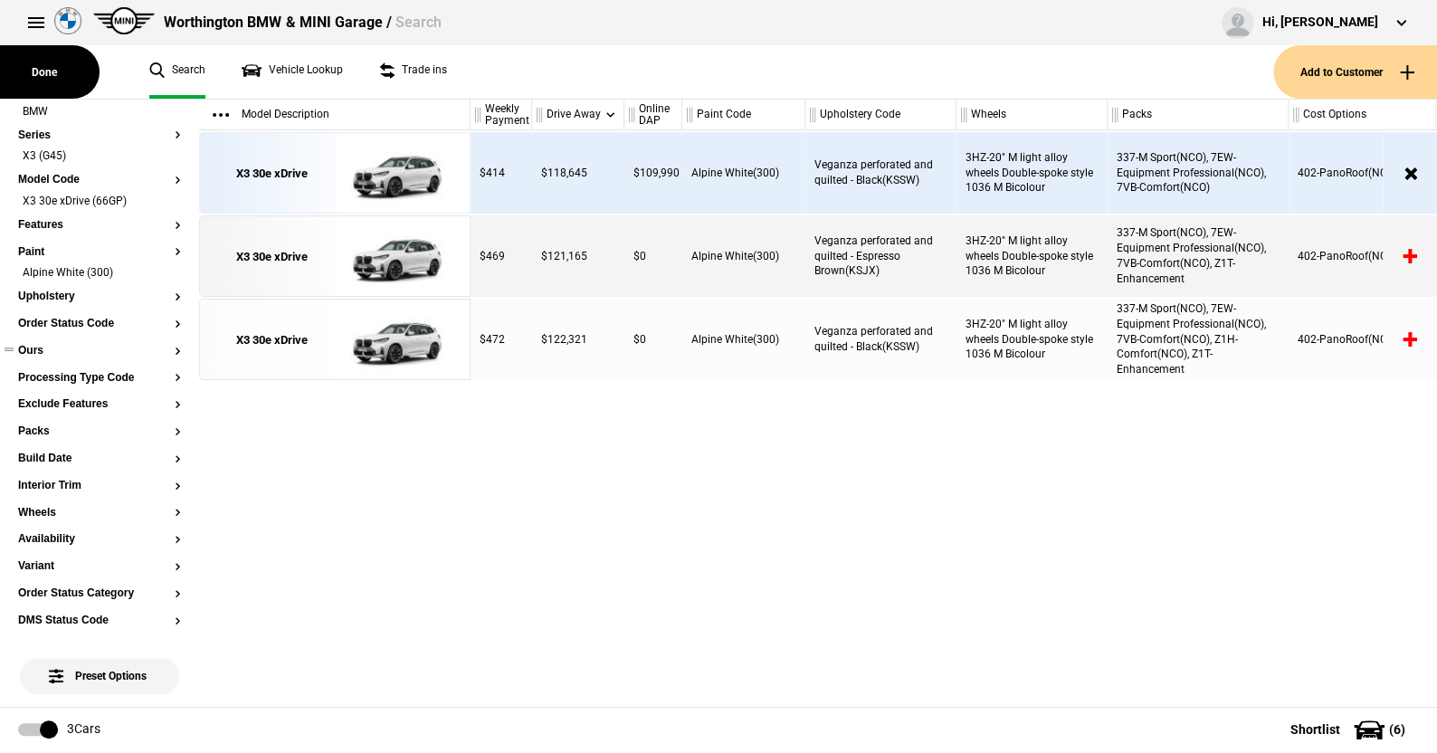
click at [43, 348] on button "Ours" at bounding box center [99, 351] width 163 height 13
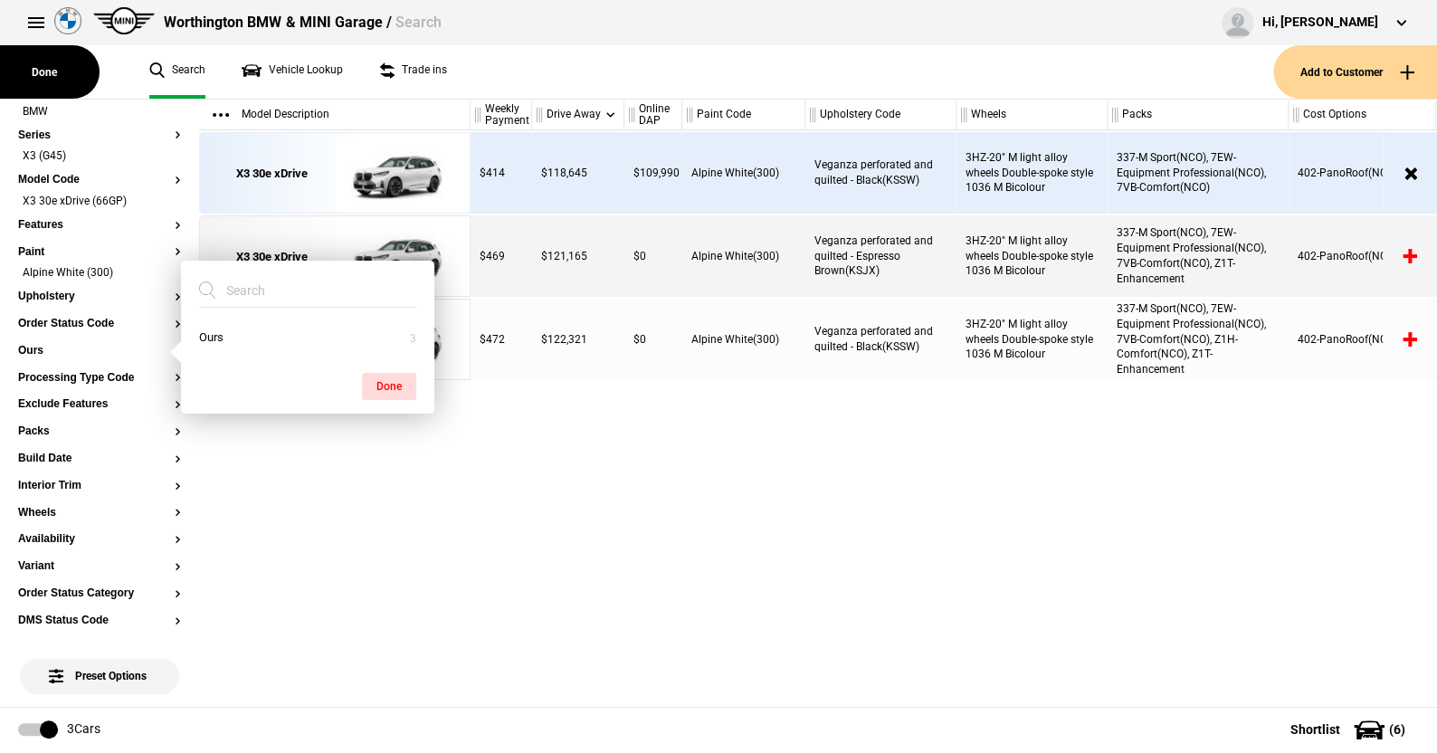
click at [561, 75] on ul "Search Vehicle Lookup Trade ins" at bounding box center [702, 71] width 1142 height 53
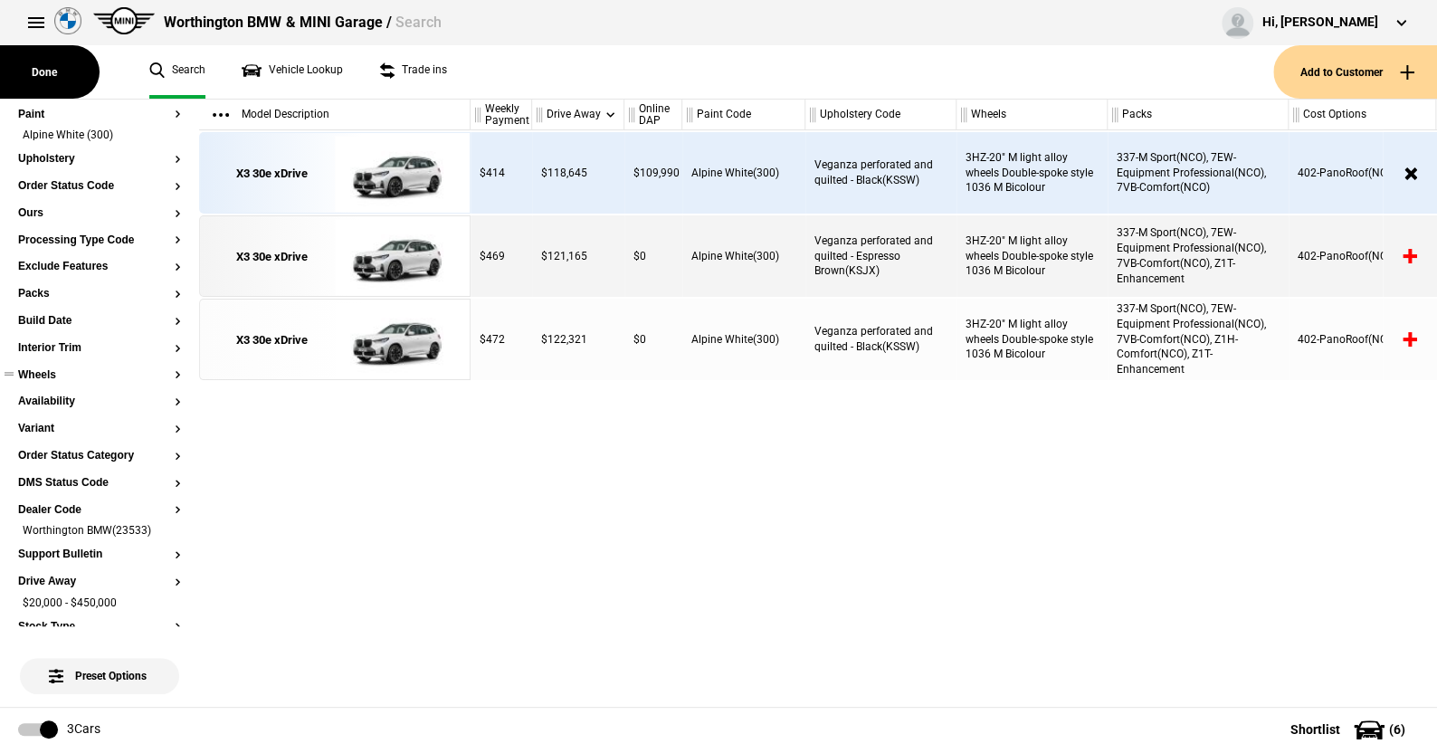
scroll to position [272, 0]
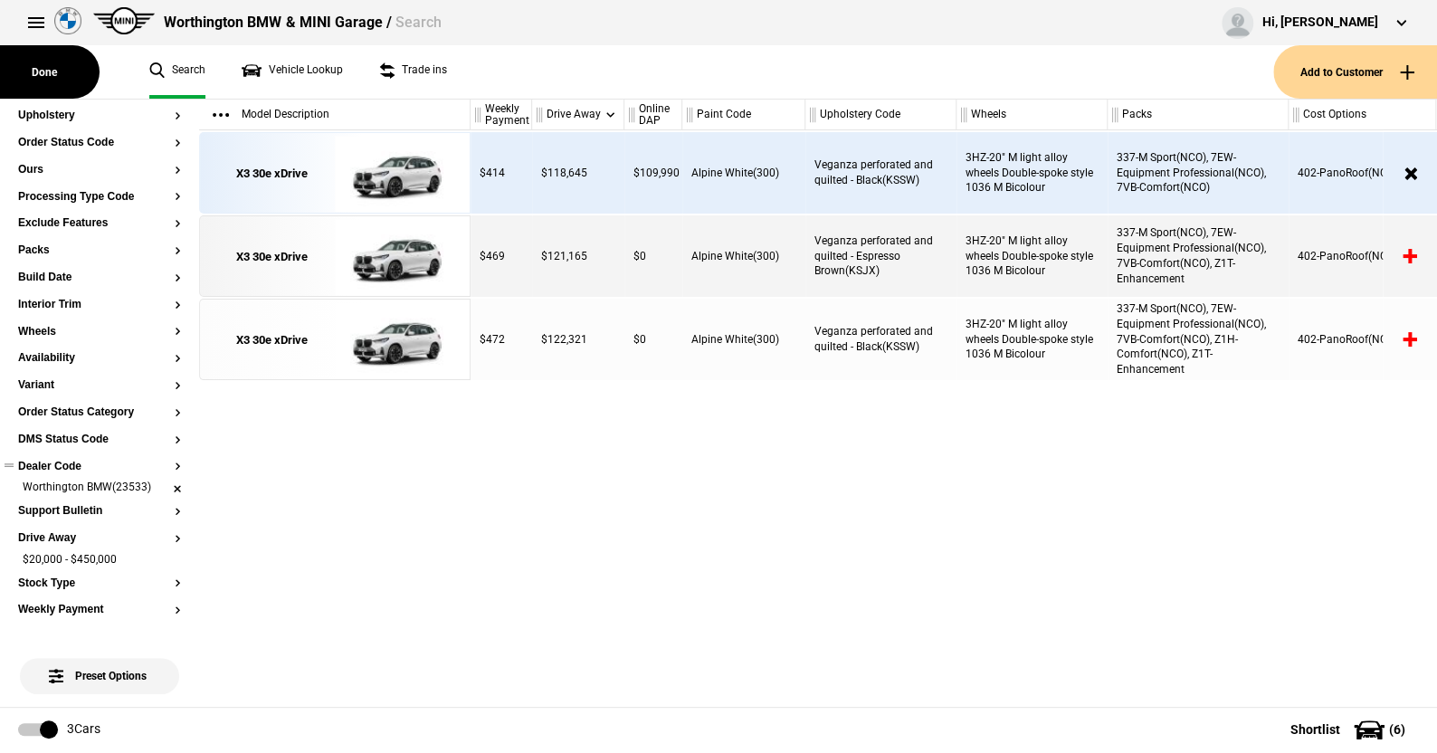
click at [164, 488] on li "Worthington BMW(23533)" at bounding box center [99, 489] width 163 height 18
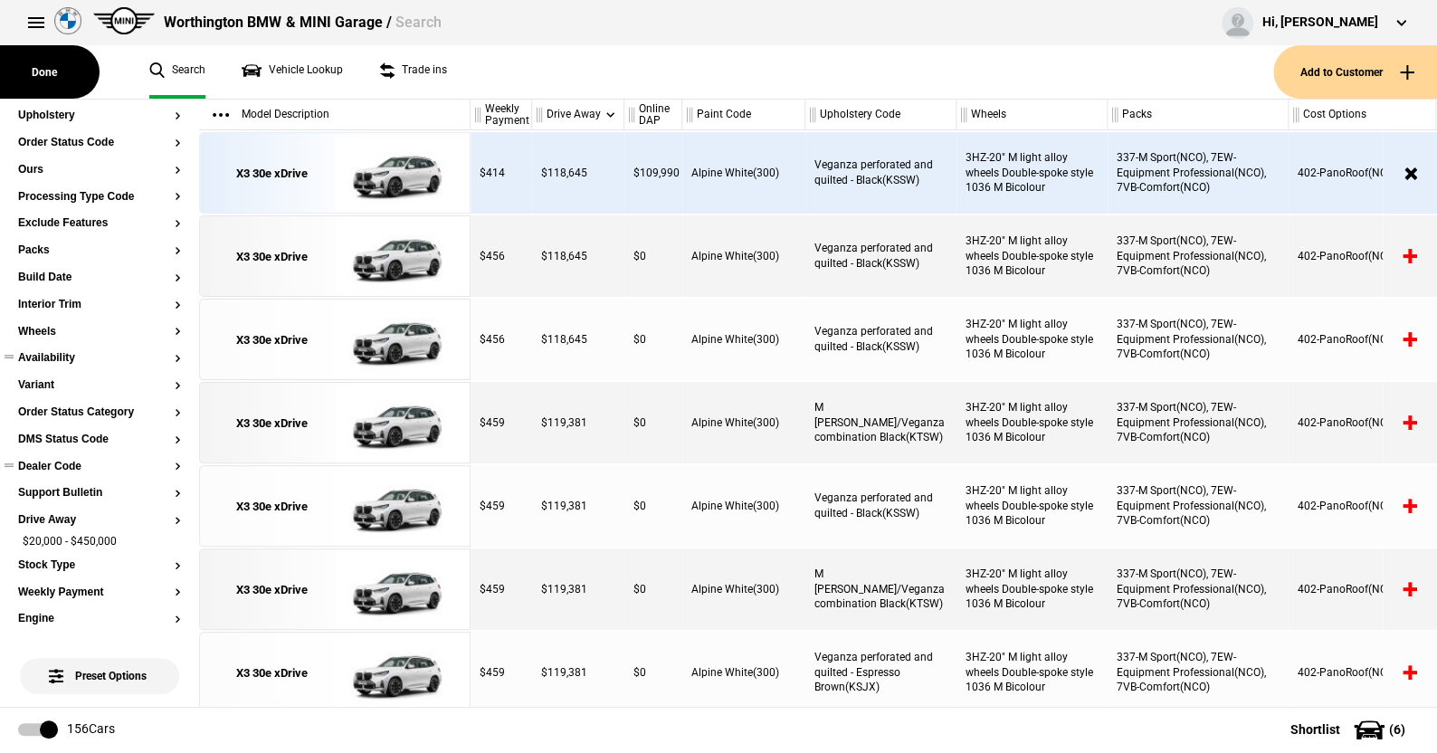
scroll to position [0, 0]
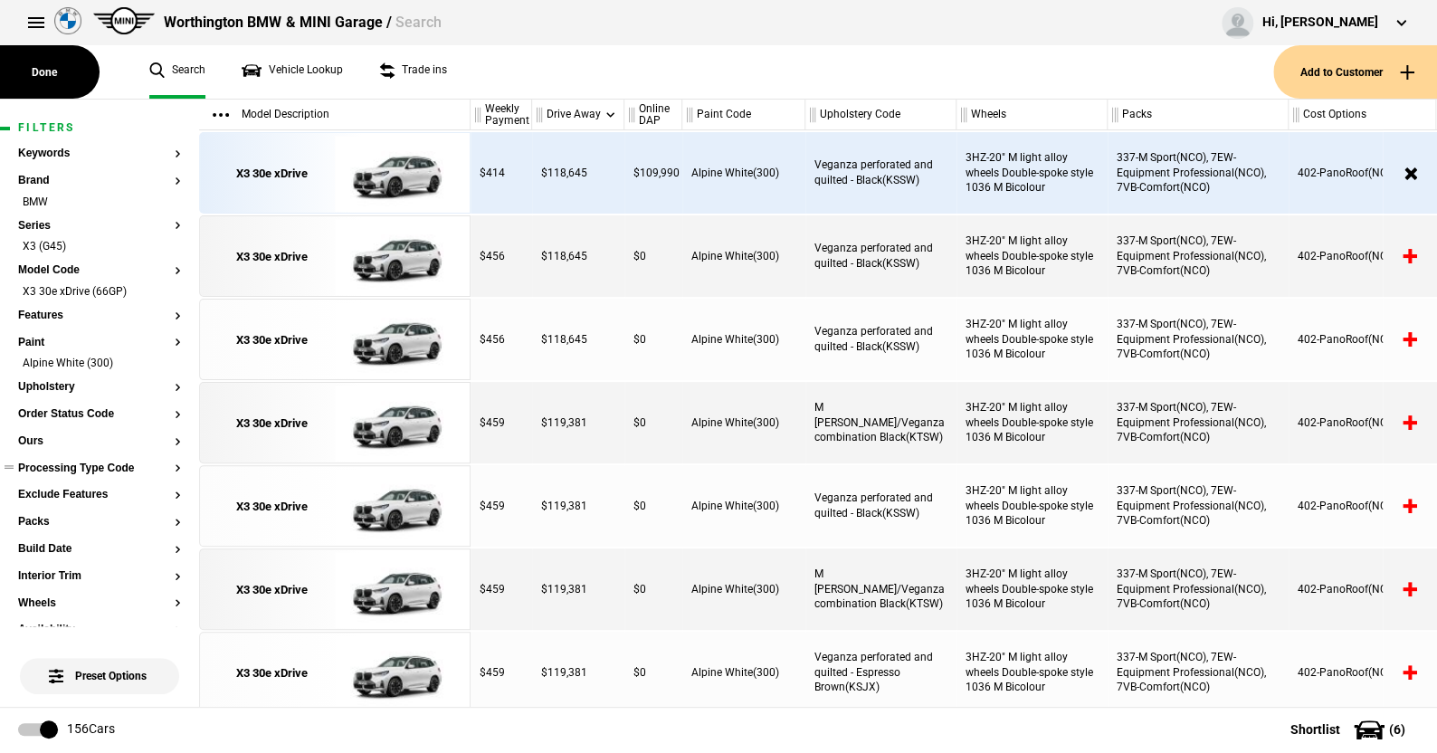
click at [85, 466] on button "Processing Type Code" at bounding box center [99, 469] width 163 height 13
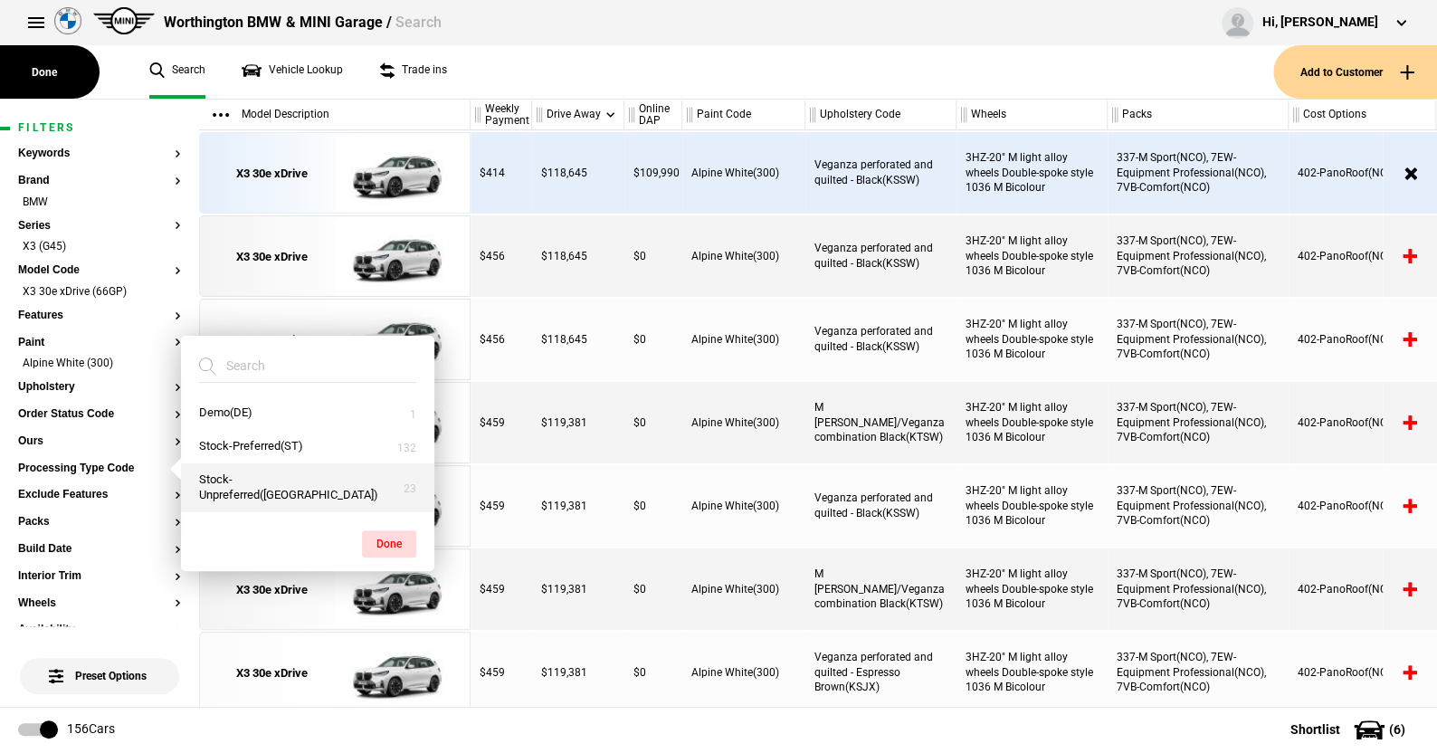
click at [211, 484] on button "Stock-Unpreferred([GEOGRAPHIC_DATA])" at bounding box center [307, 487] width 253 height 49
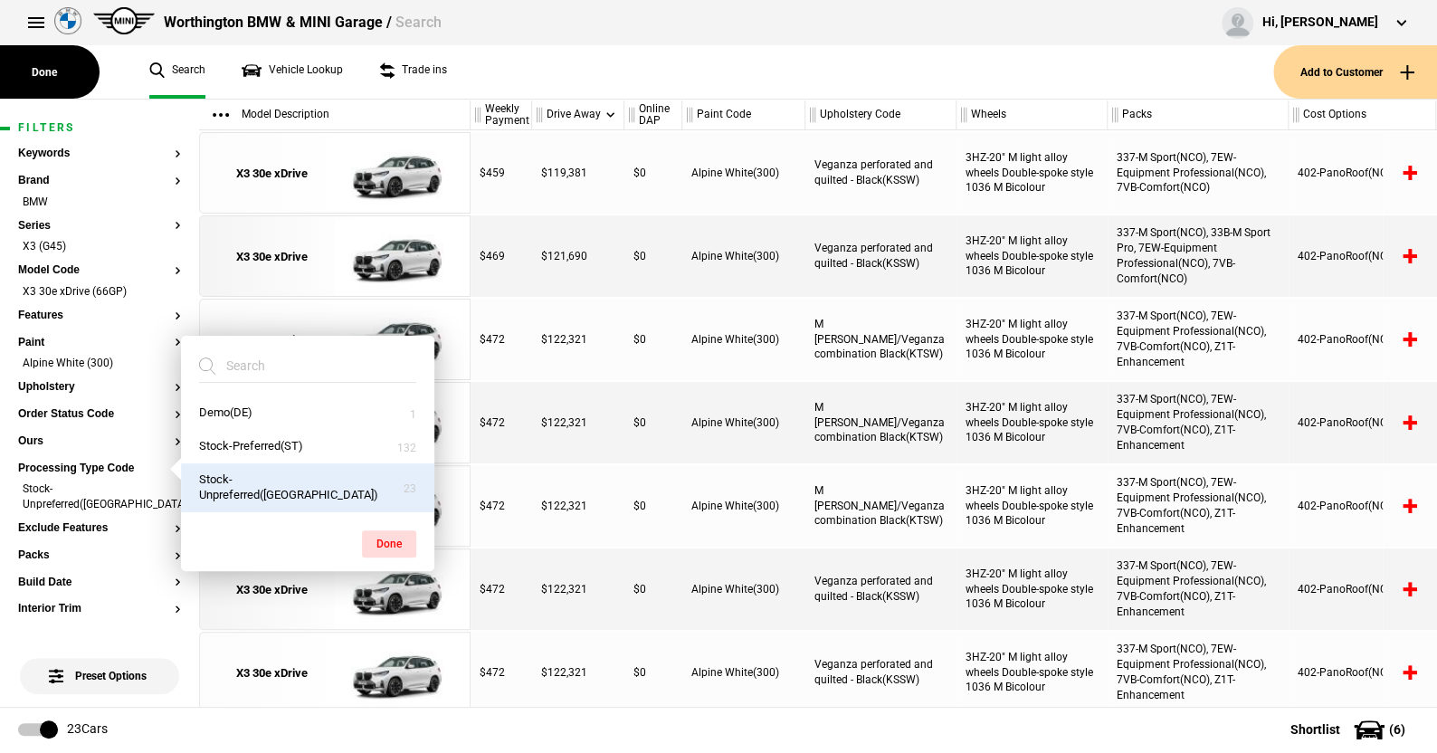
drag, startPoint x: 374, startPoint y: 537, endPoint x: 387, endPoint y: 433, distance: 105.0
click at [374, 532] on button "Done" at bounding box center [389, 543] width 54 height 27
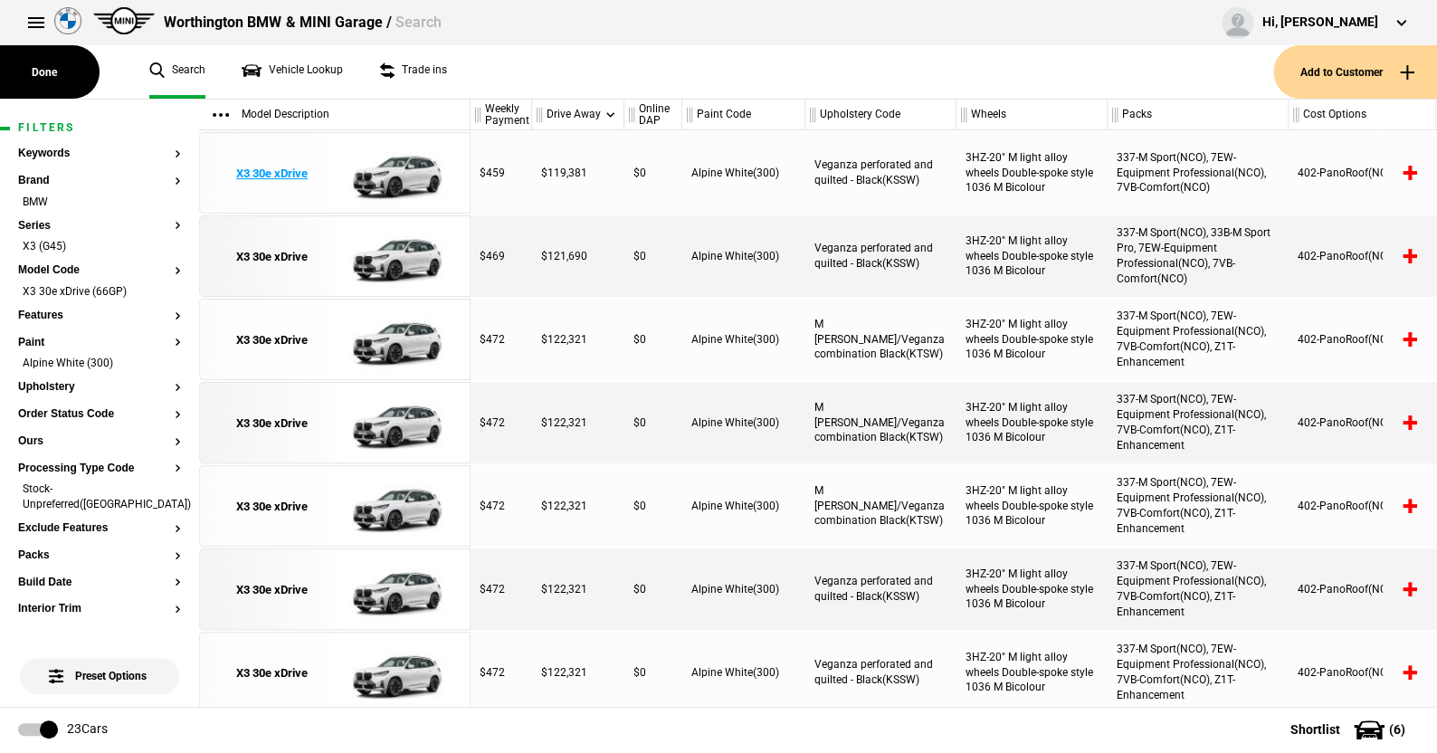
click at [417, 158] on img at bounding box center [398, 173] width 126 height 81
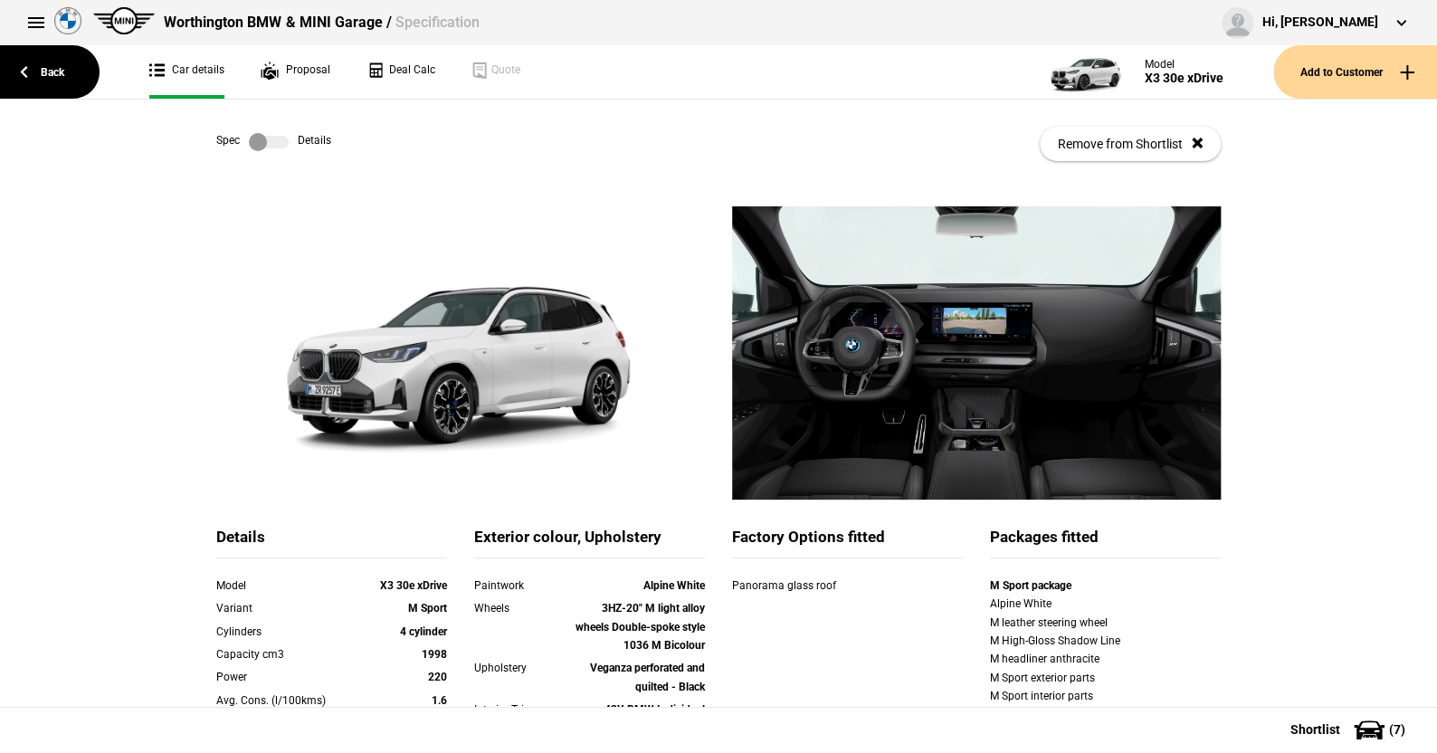
click at [279, 140] on label at bounding box center [269, 142] width 40 height 18
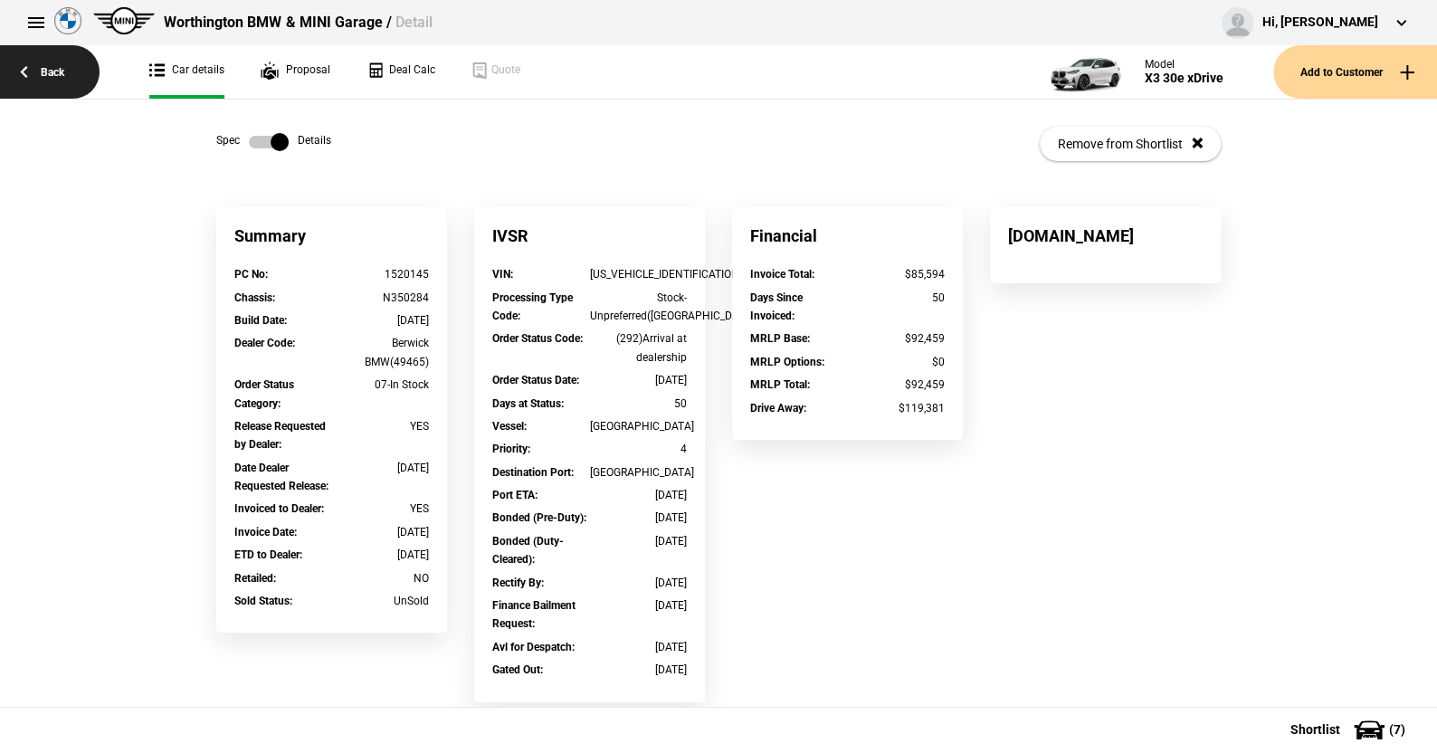
click at [60, 72] on link "Back" at bounding box center [50, 71] width 100 height 53
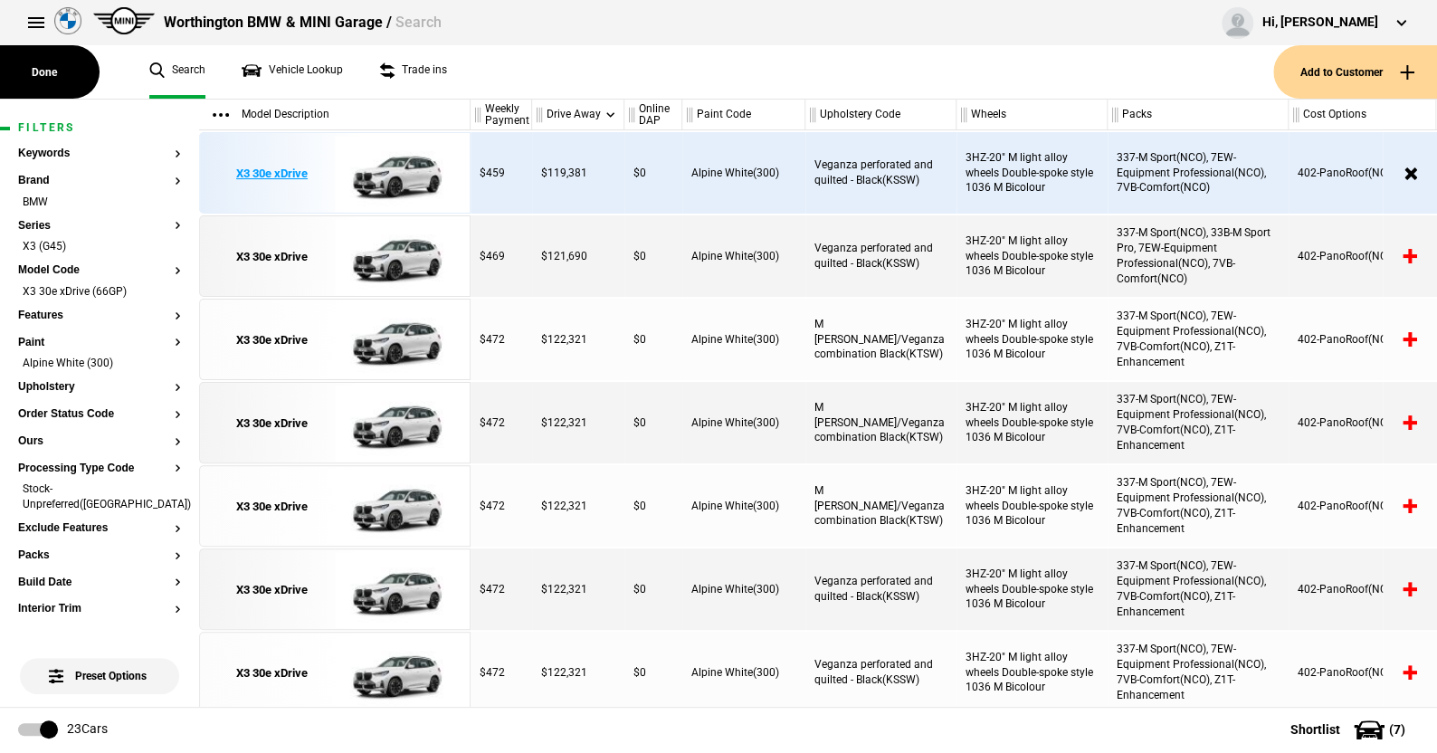
click at [394, 161] on img at bounding box center [398, 173] width 126 height 81
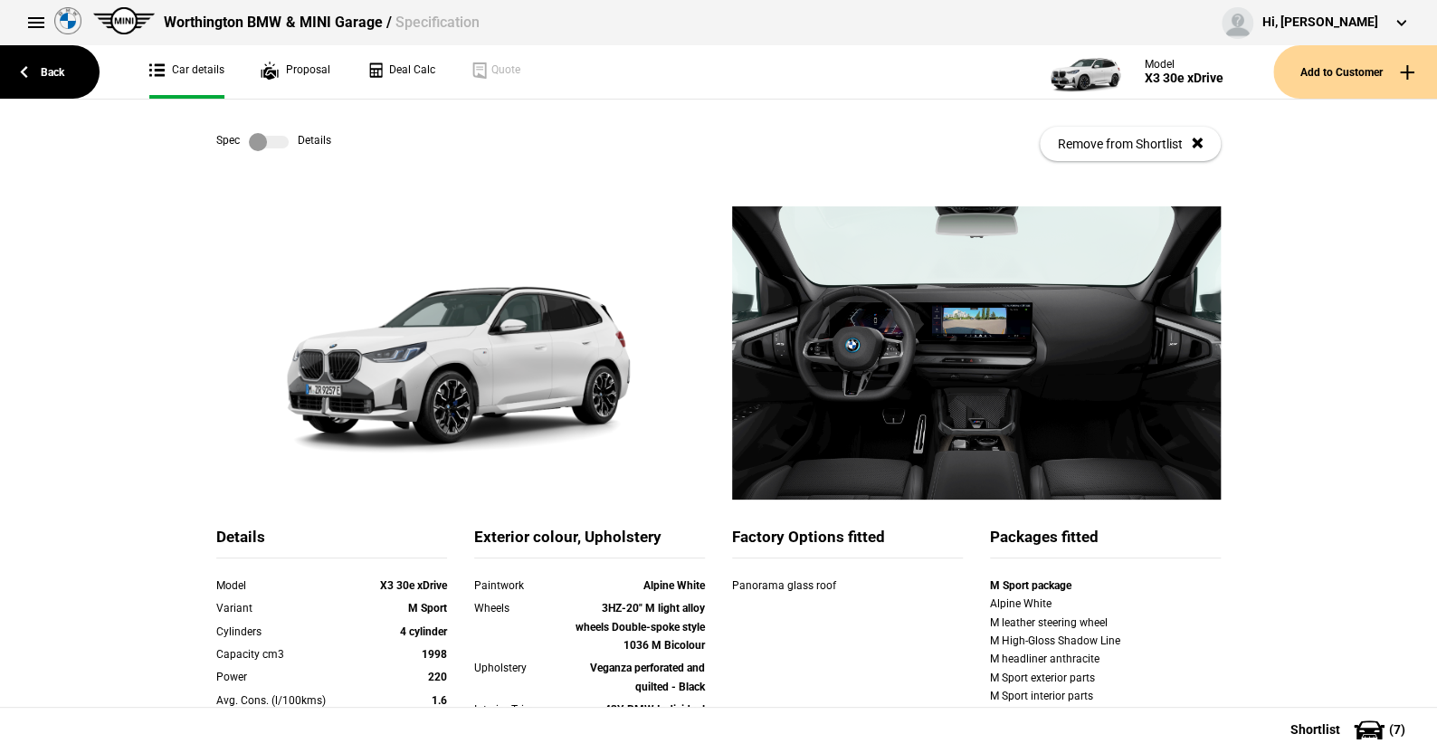
click at [267, 140] on label at bounding box center [269, 142] width 40 height 18
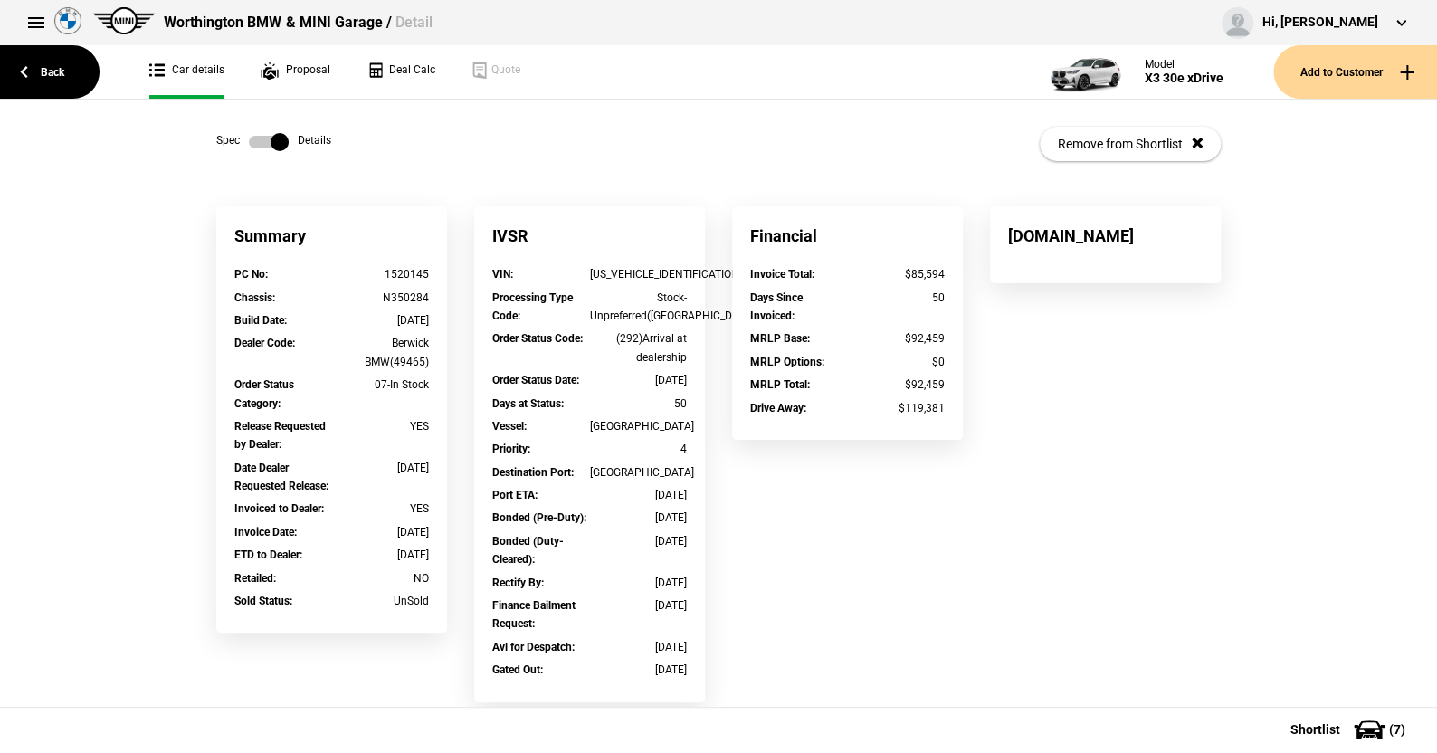
click at [249, 138] on label at bounding box center [269, 142] width 40 height 18
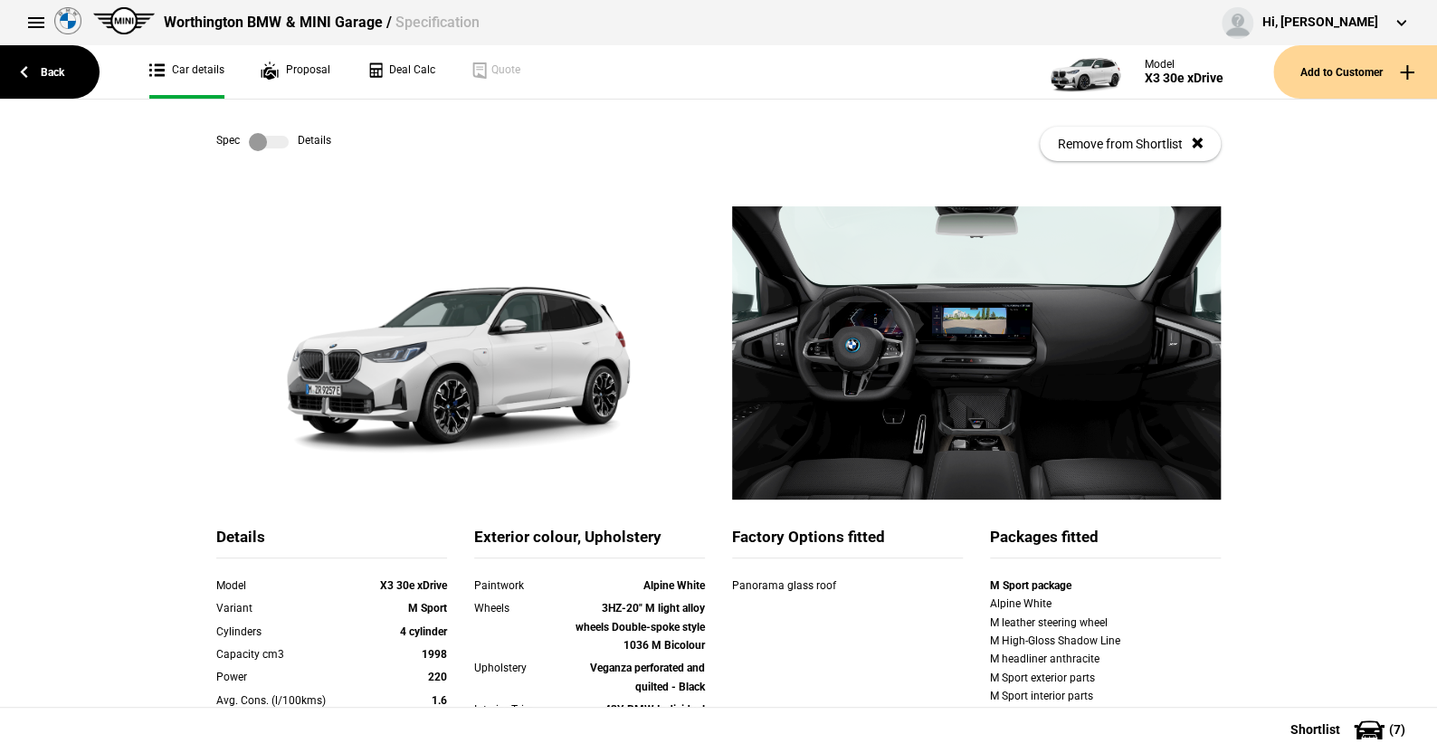
click at [278, 138] on label at bounding box center [269, 142] width 40 height 18
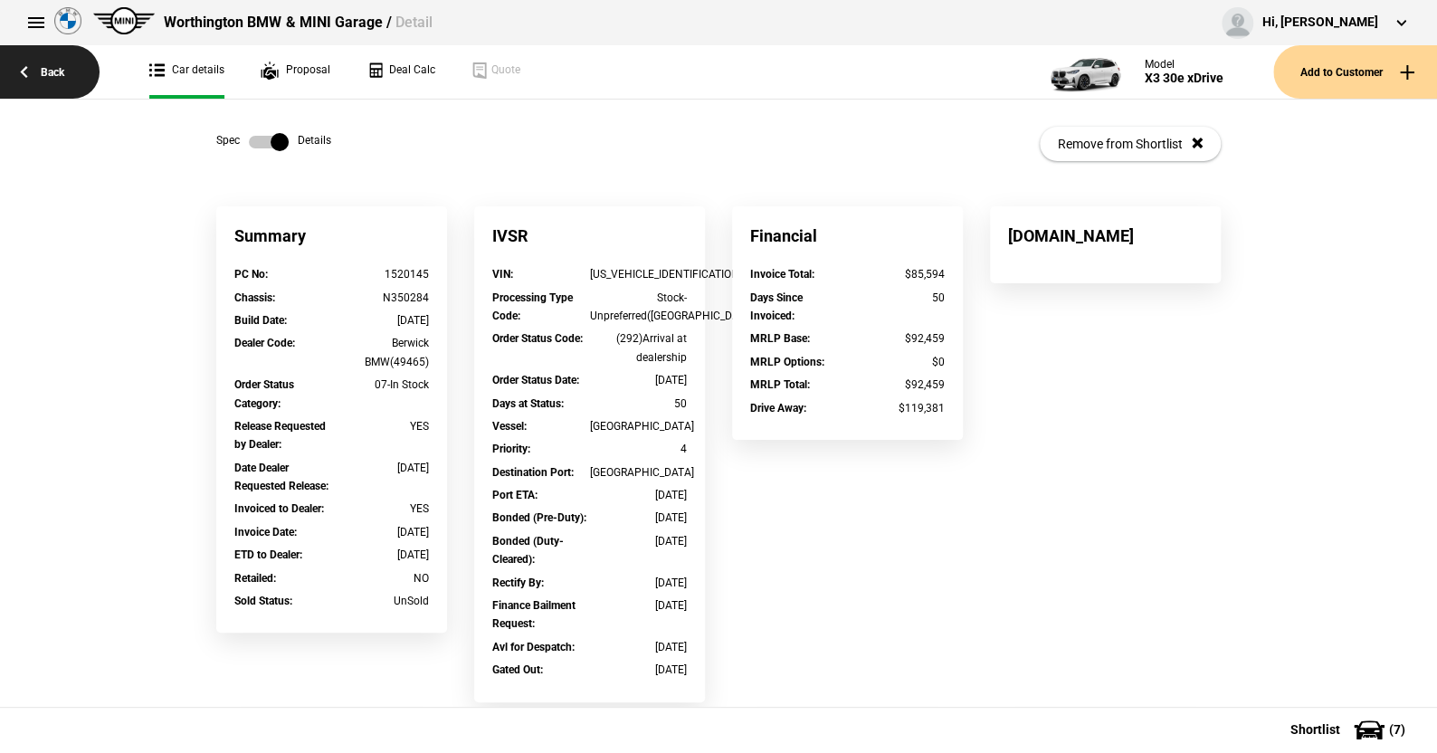
click at [52, 62] on link "Back" at bounding box center [50, 71] width 100 height 53
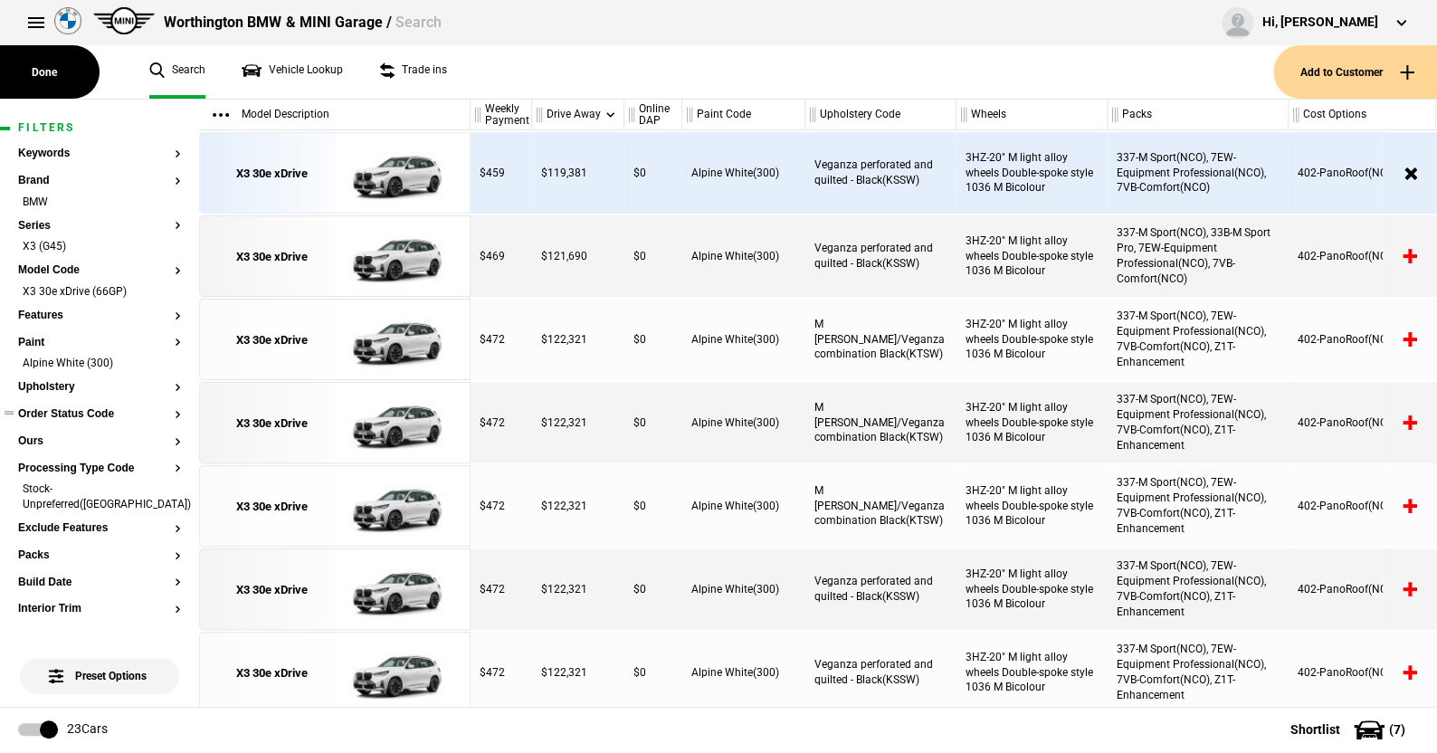
click at [91, 412] on button "Order Status Code" at bounding box center [99, 414] width 163 height 13
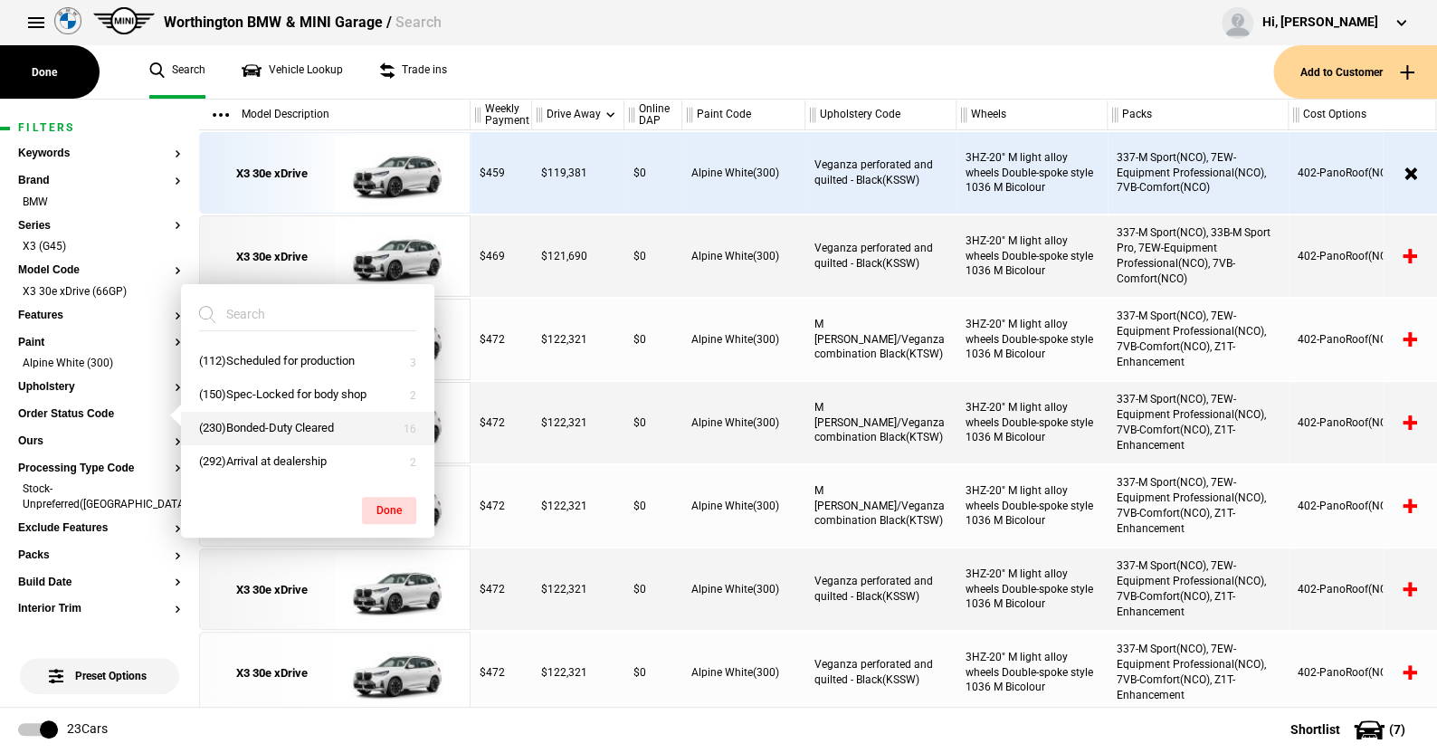
click at [252, 425] on button "(230)Bonded-Duty Cleared" at bounding box center [307, 428] width 253 height 33
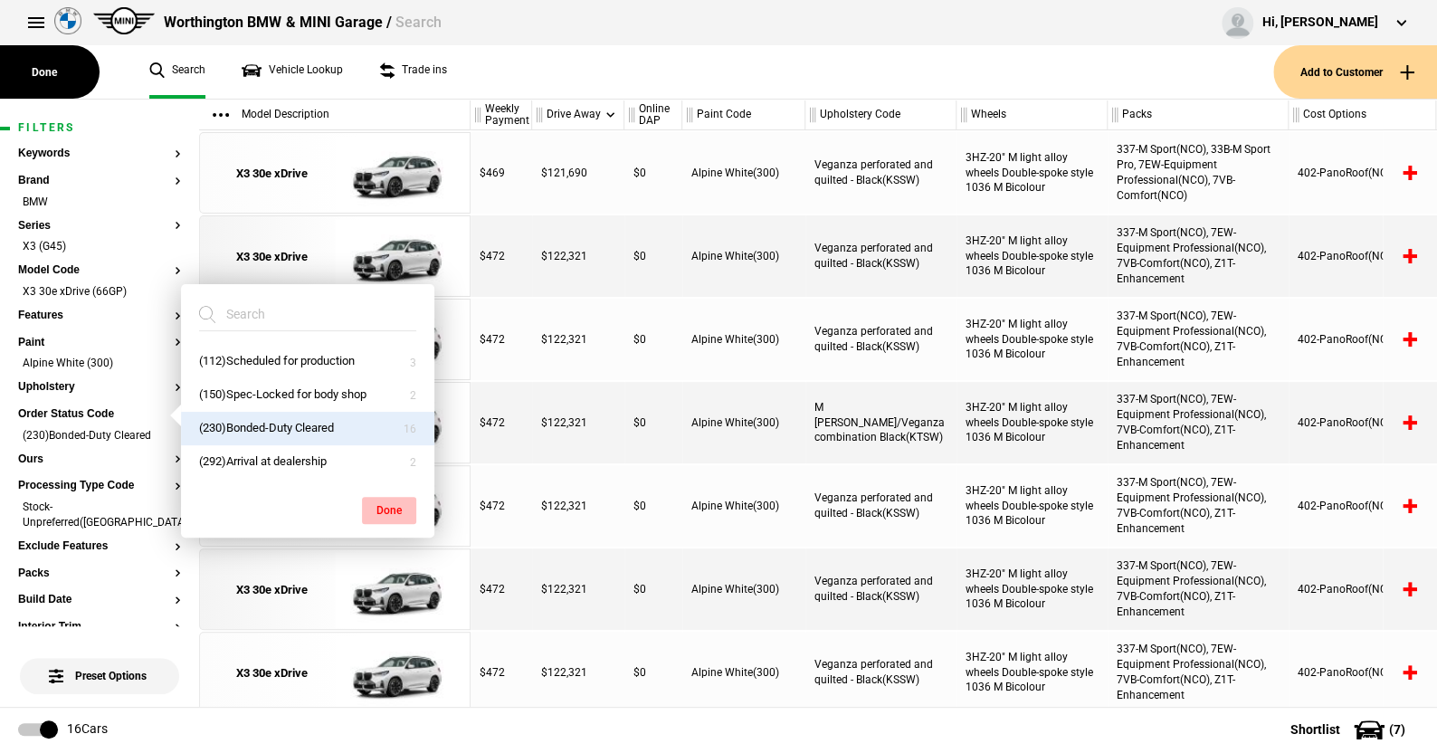
click at [386, 503] on button "Done" at bounding box center [389, 510] width 54 height 27
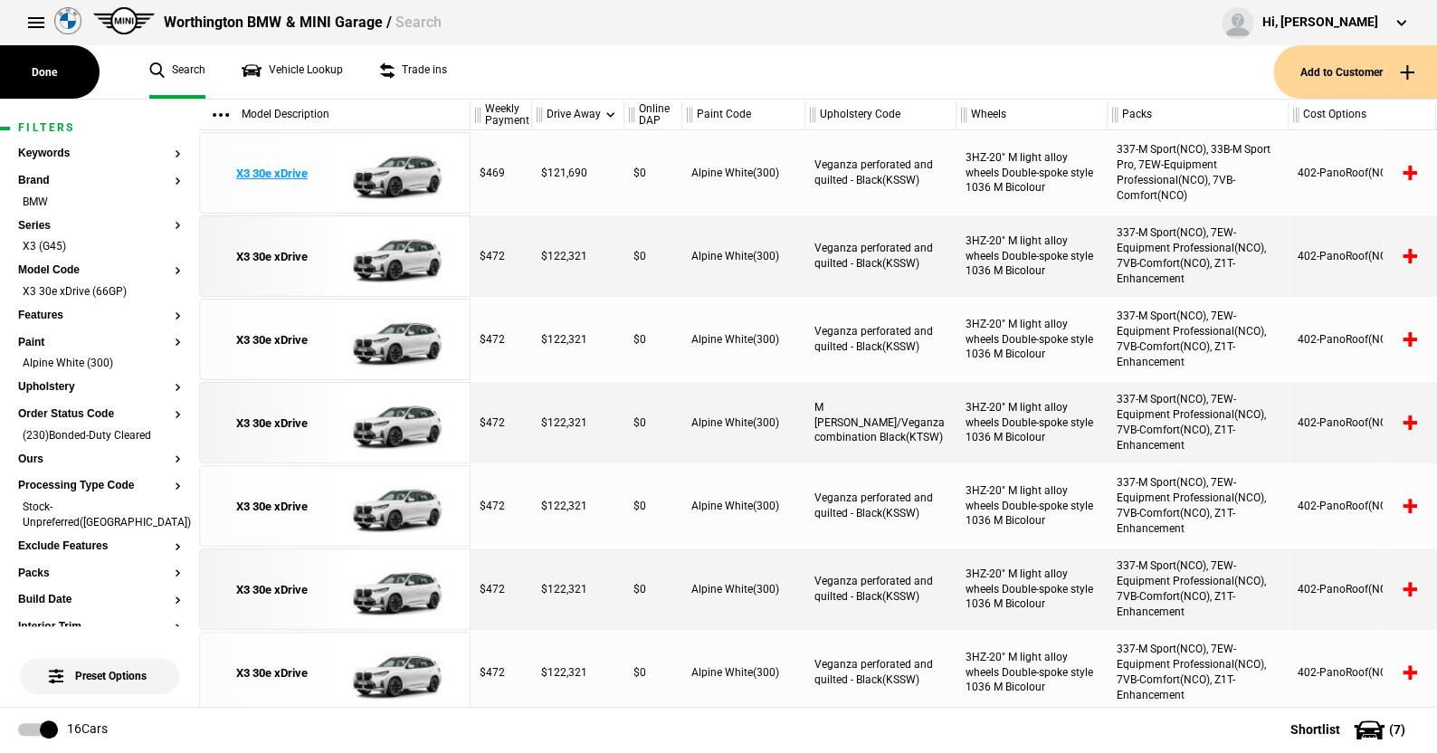
click at [404, 149] on img at bounding box center [398, 173] width 126 height 81
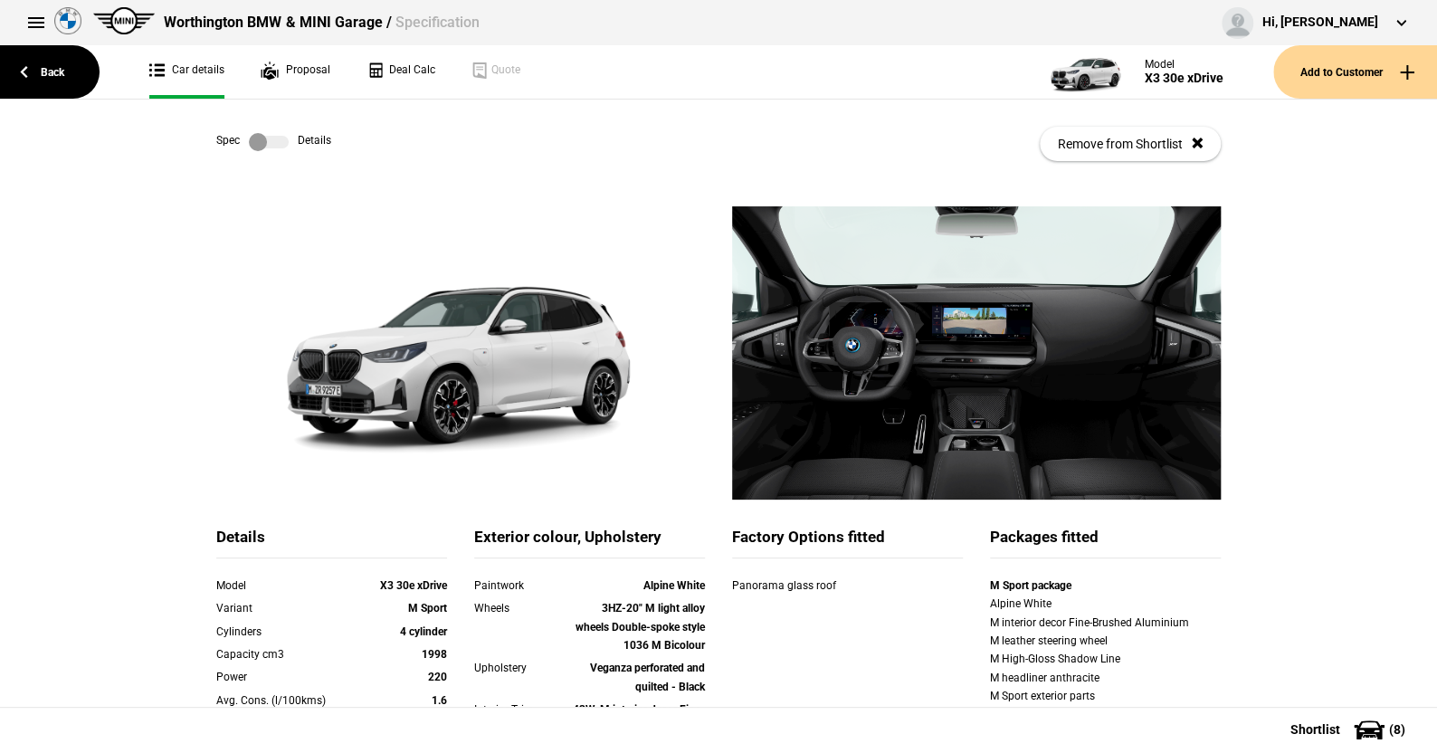
click at [275, 141] on label at bounding box center [269, 142] width 40 height 18
